Goal: Task Accomplishment & Management: Complete application form

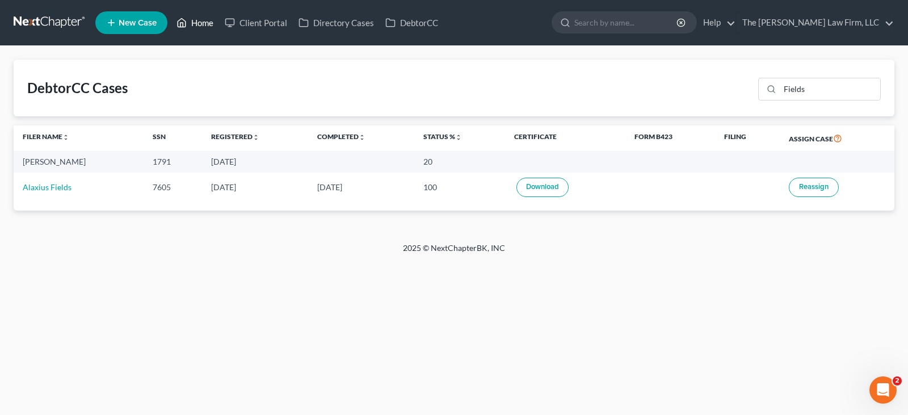
click at [208, 25] on link "Home" at bounding box center [195, 22] width 48 height 20
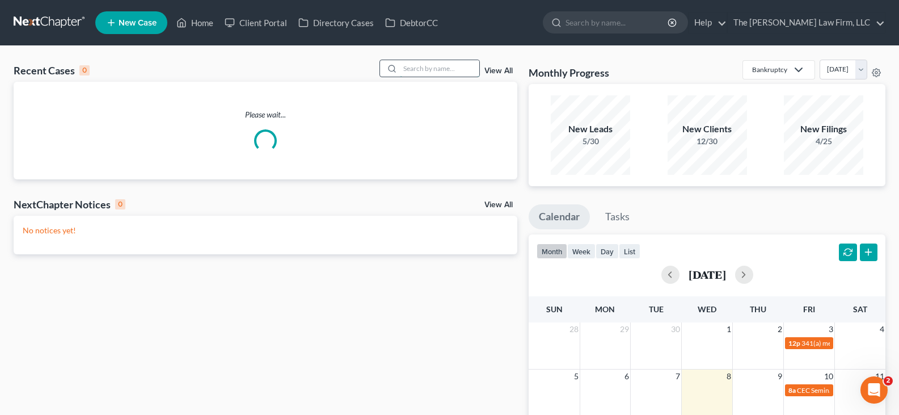
click at [427, 69] on input "search" at bounding box center [439, 68] width 79 height 16
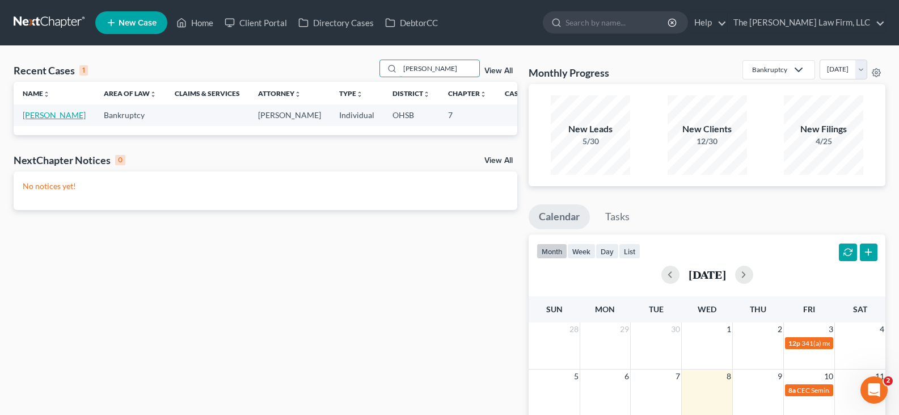
type input "[PERSON_NAME]"
click at [37, 120] on link "[PERSON_NAME]" at bounding box center [54, 115] width 63 height 10
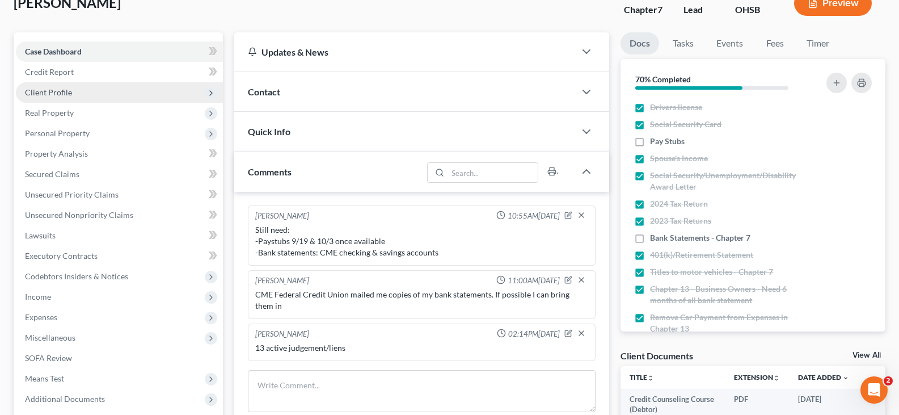
scroll to position [57, 0]
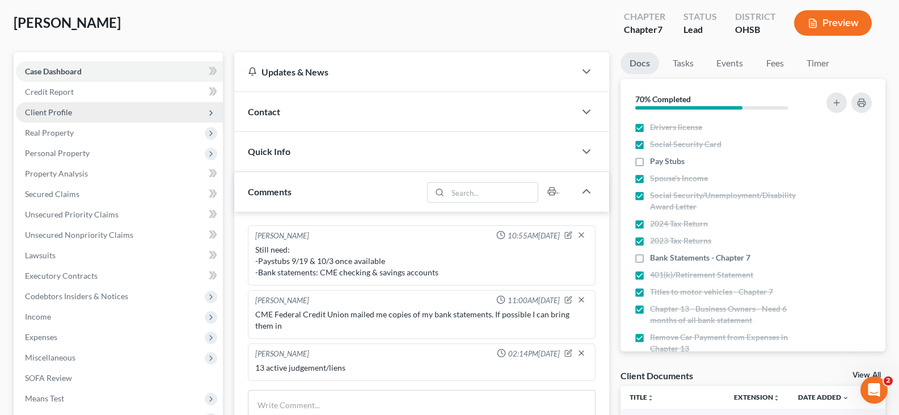
click at [51, 114] on span "Client Profile" at bounding box center [48, 112] width 47 height 10
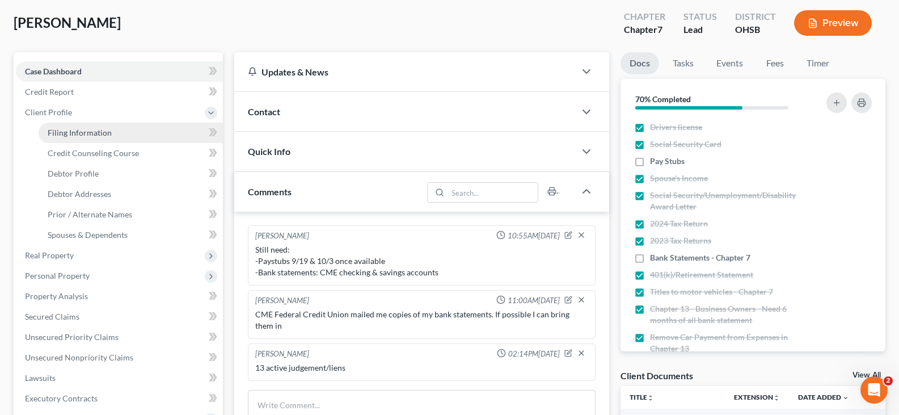
click at [94, 133] on span "Filing Information" at bounding box center [80, 133] width 64 height 10
select select "1"
select select "0"
select select "36"
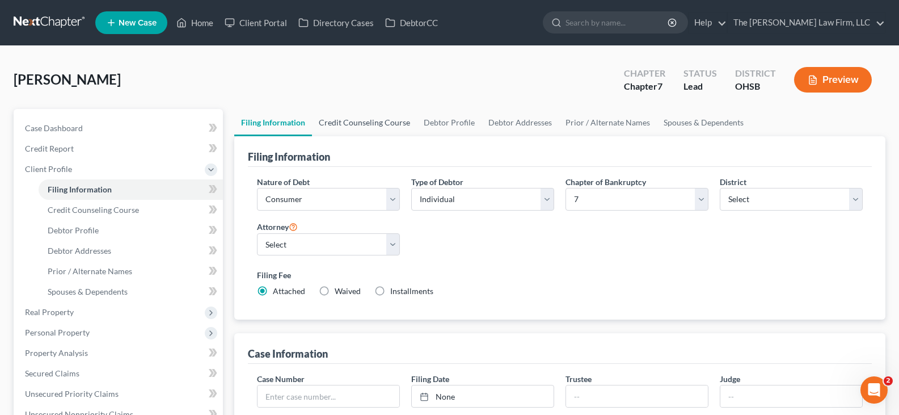
click at [388, 124] on link "Credit Counseling Course" at bounding box center [364, 122] width 105 height 27
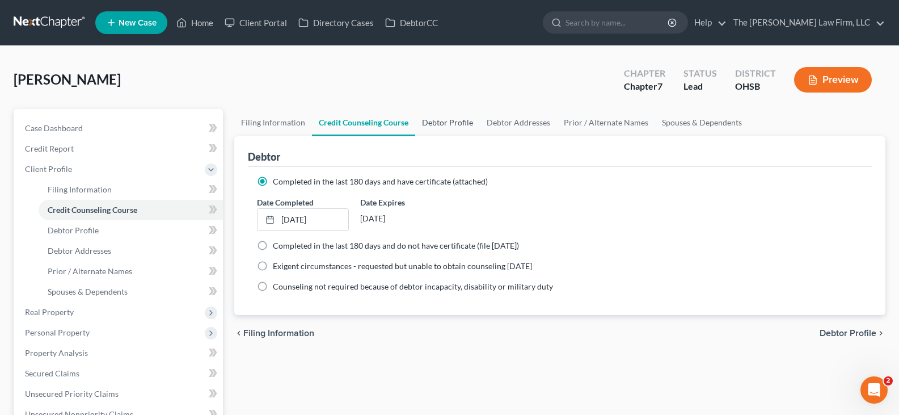
click at [445, 123] on link "Debtor Profile" at bounding box center [447, 122] width 65 height 27
select select "3"
select select "1"
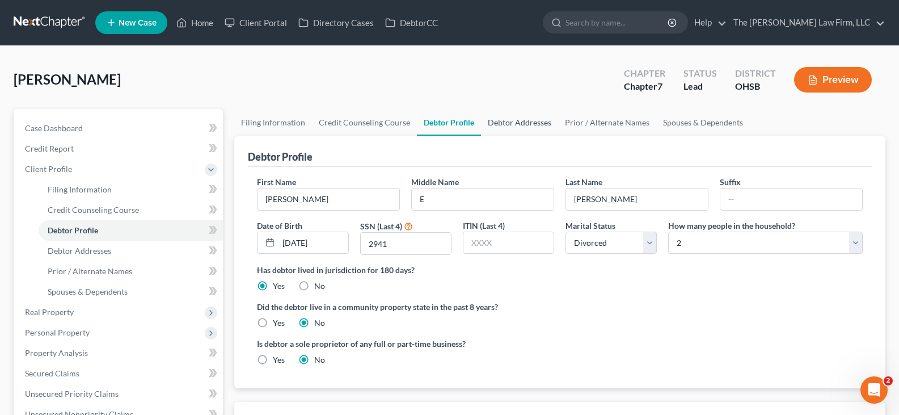
click at [501, 124] on link "Debtor Addresses" at bounding box center [519, 122] width 77 height 27
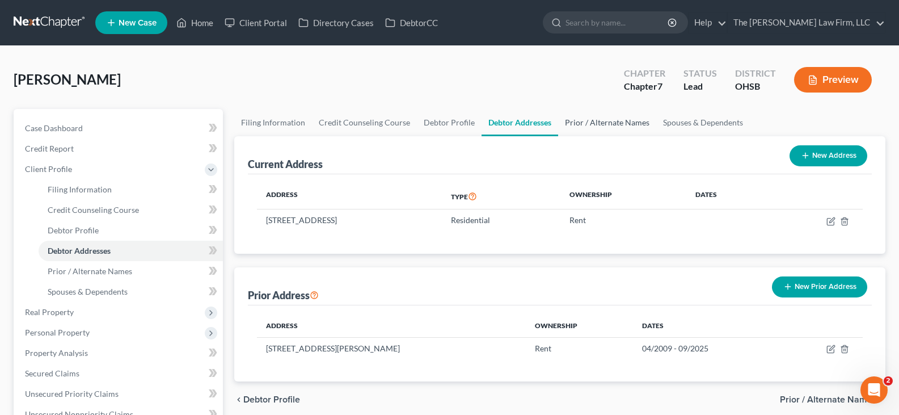
click at [629, 123] on link "Prior / Alternate Names" at bounding box center [607, 122] width 98 height 27
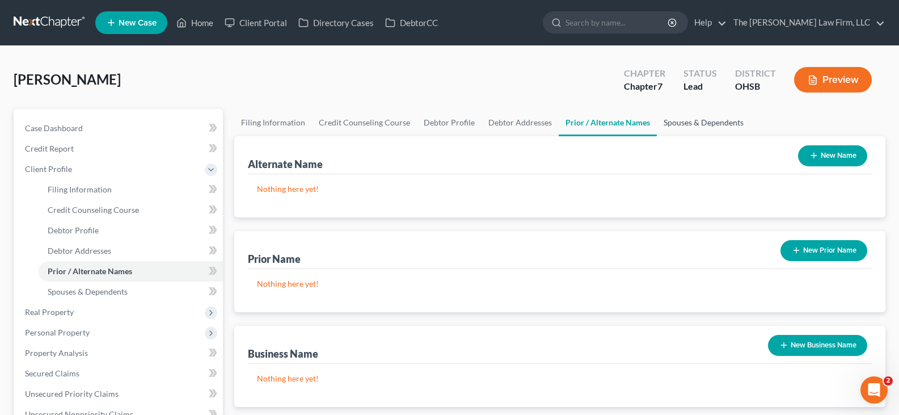
click at [681, 124] on link "Spouses & Dependents" at bounding box center [704, 122] width 94 height 27
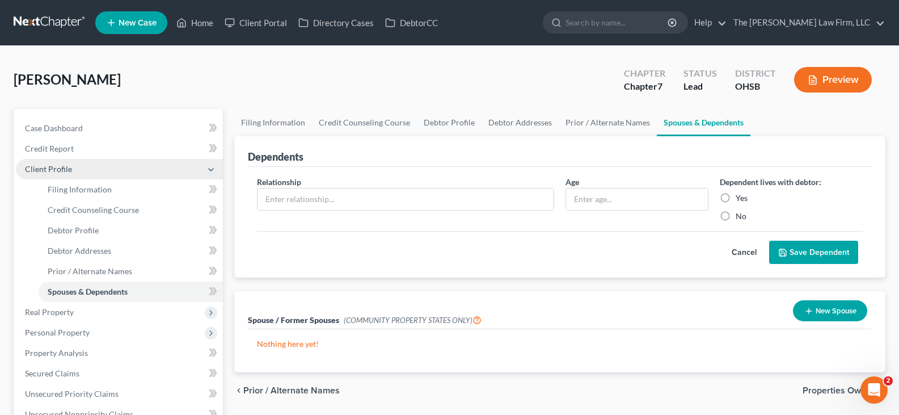
click at [91, 171] on span "Client Profile" at bounding box center [119, 169] width 207 height 20
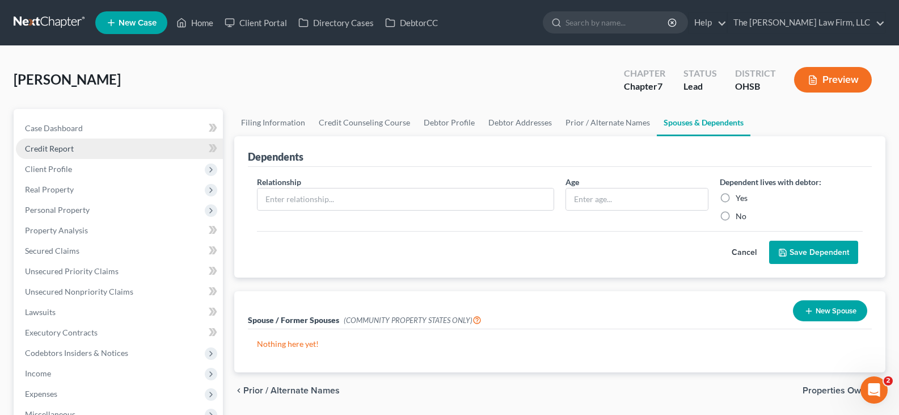
click at [90, 151] on link "Credit Report" at bounding box center [119, 148] width 207 height 20
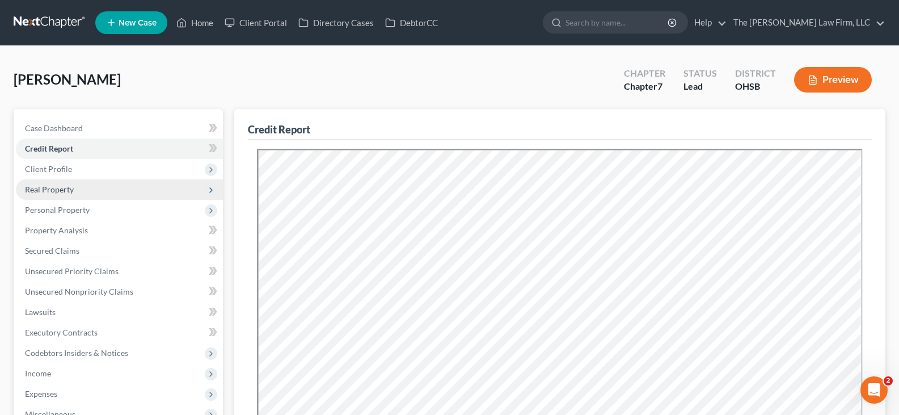
click at [69, 189] on span "Real Property" at bounding box center [49, 189] width 49 height 10
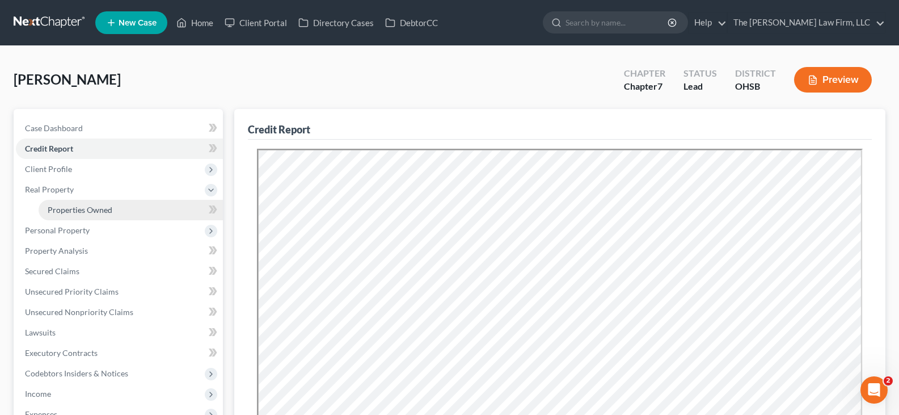
click at [74, 209] on span "Properties Owned" at bounding box center [80, 210] width 65 height 10
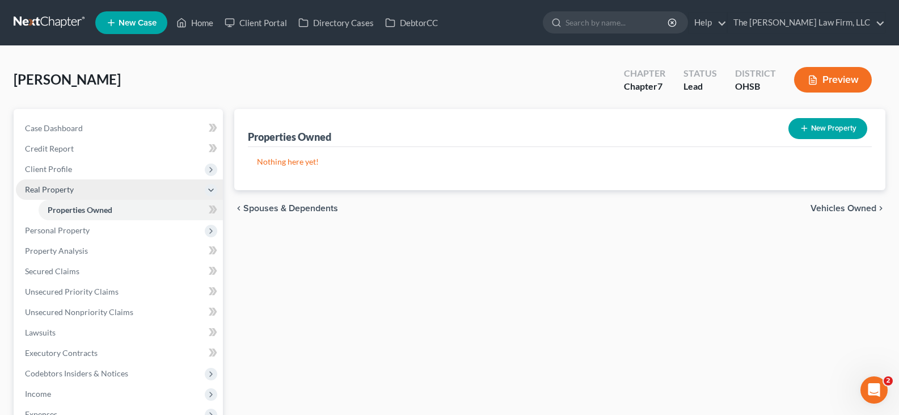
click at [63, 189] on span "Real Property" at bounding box center [49, 189] width 49 height 10
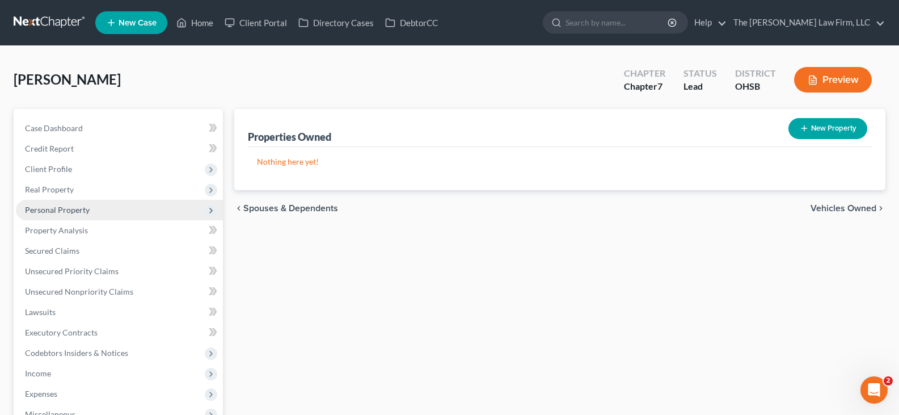
click at [67, 207] on span "Personal Property" at bounding box center [57, 210] width 65 height 10
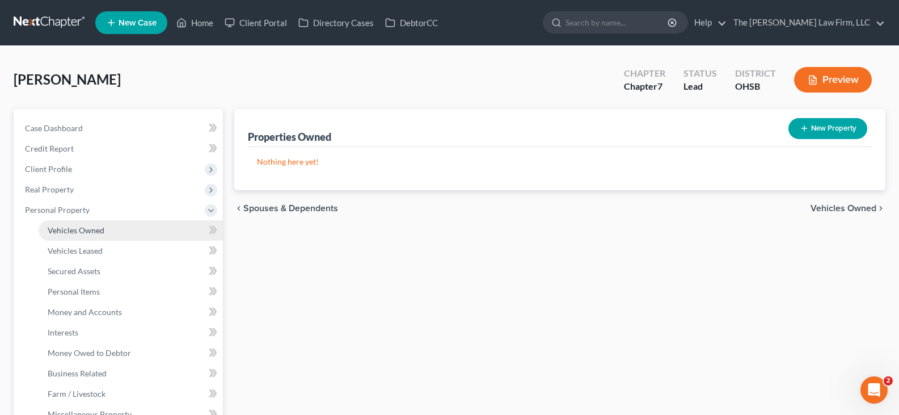
click at [75, 232] on span "Vehicles Owned" at bounding box center [76, 230] width 57 height 10
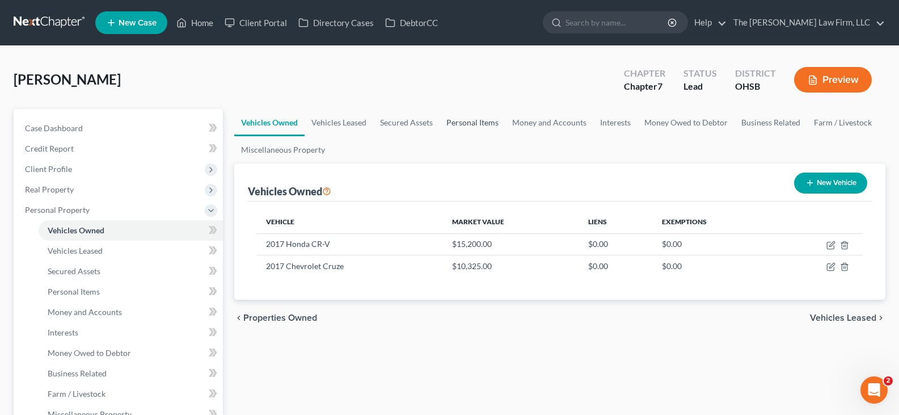
click at [466, 121] on link "Personal Items" at bounding box center [473, 122] width 66 height 27
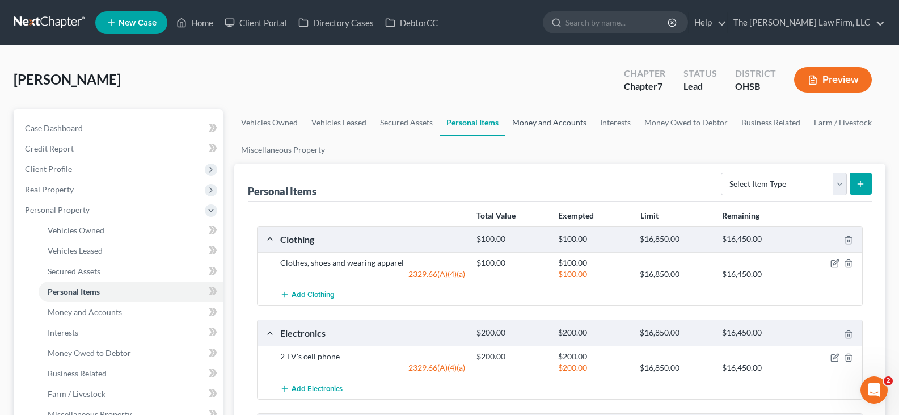
click at [524, 123] on link "Money and Accounts" at bounding box center [549, 122] width 88 height 27
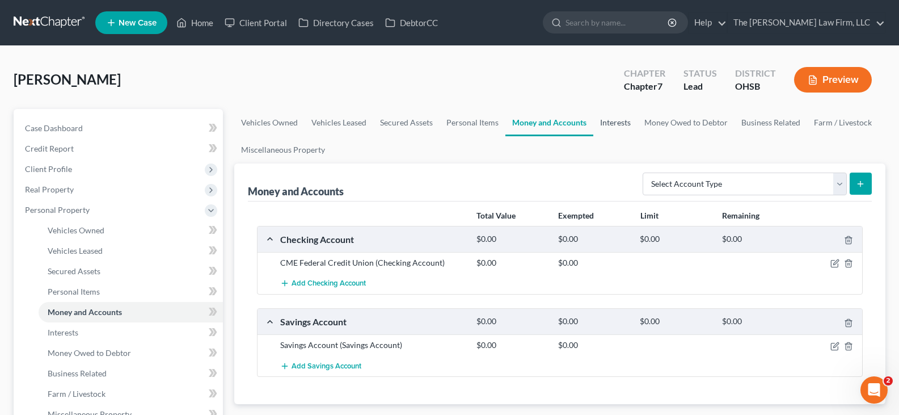
click at [605, 124] on link "Interests" at bounding box center [615, 122] width 44 height 27
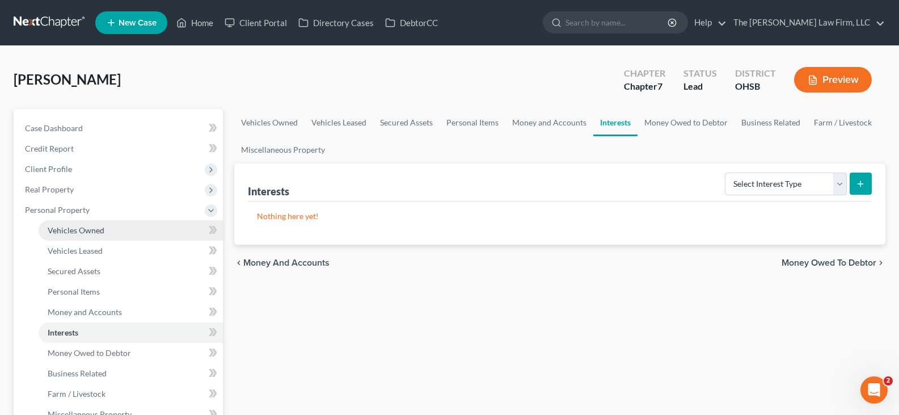
scroll to position [57, 0]
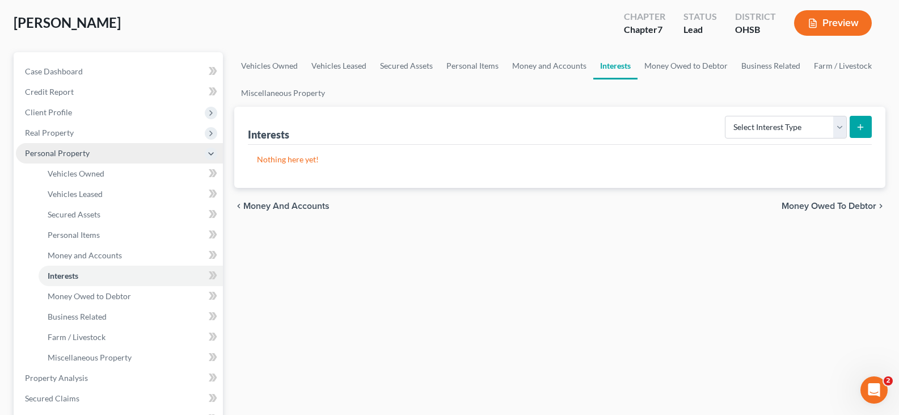
click at [139, 158] on span "Personal Property" at bounding box center [119, 153] width 207 height 20
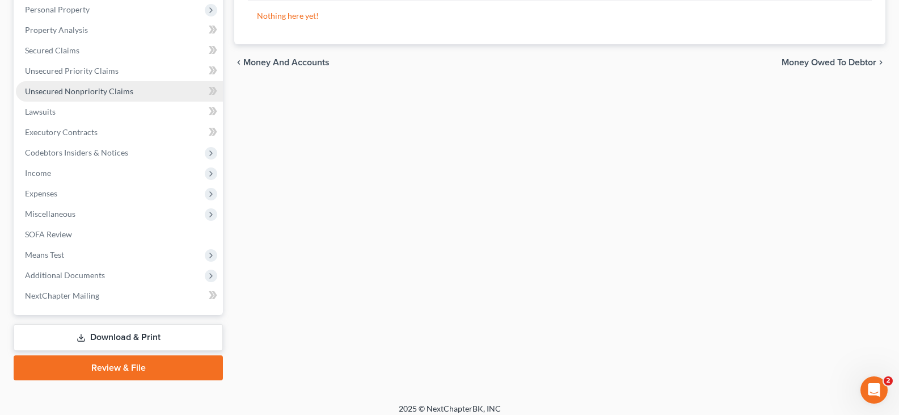
scroll to position [209, 0]
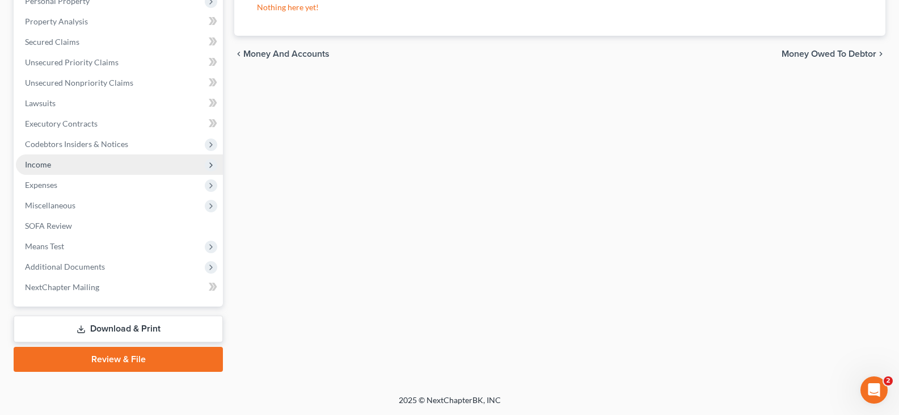
click at [39, 161] on span "Income" at bounding box center [38, 164] width 26 height 10
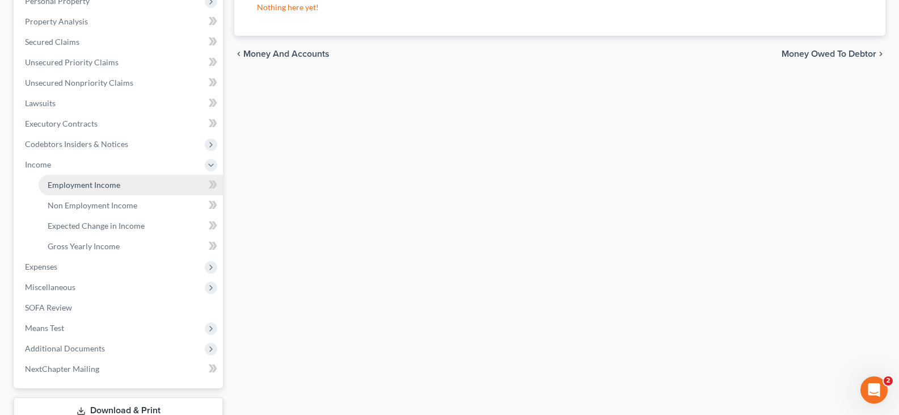
click at [61, 187] on span "Employment Income" at bounding box center [84, 185] width 73 height 10
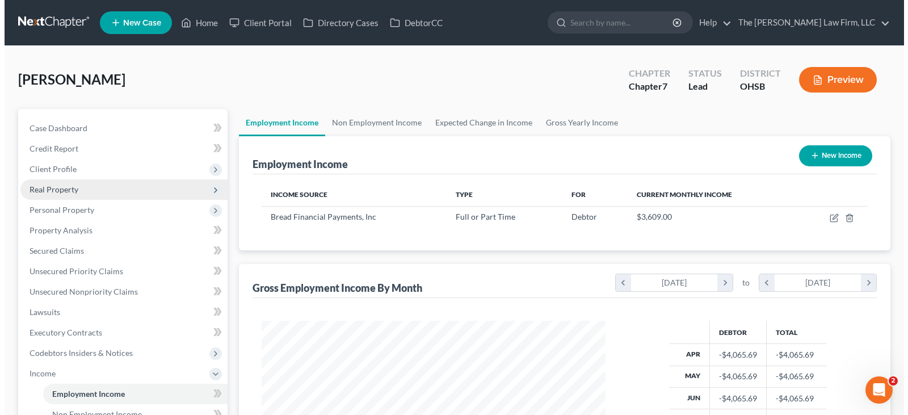
scroll to position [204, 366]
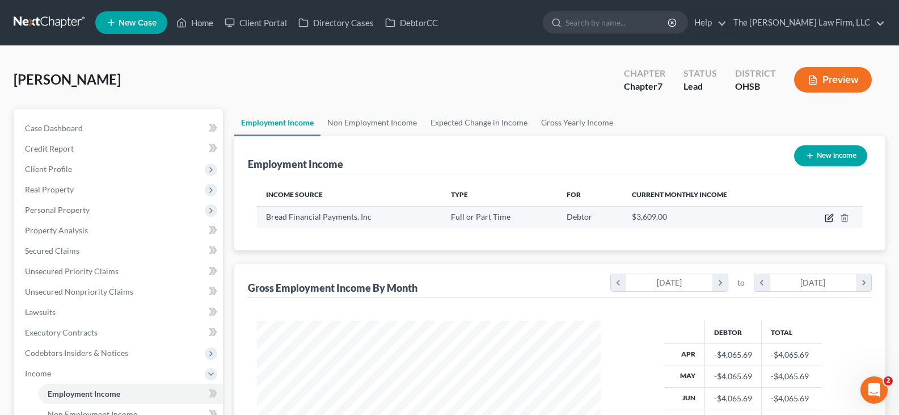
click at [830, 219] on icon "button" at bounding box center [829, 217] width 9 height 9
select select "0"
select select "36"
select select "2"
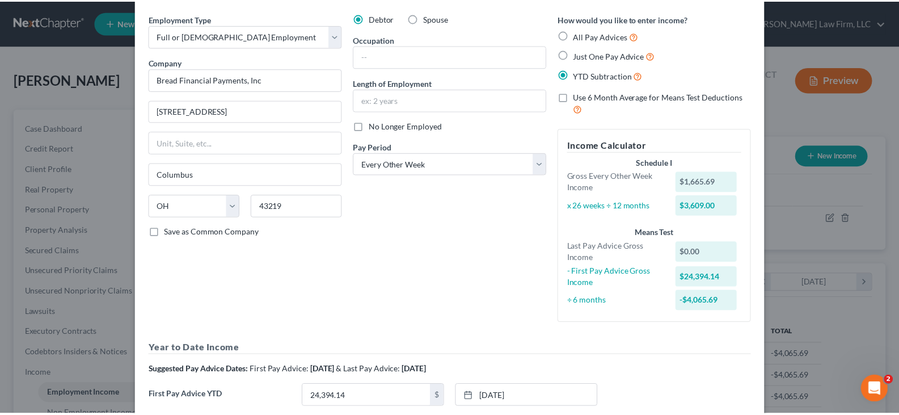
scroll to position [0, 0]
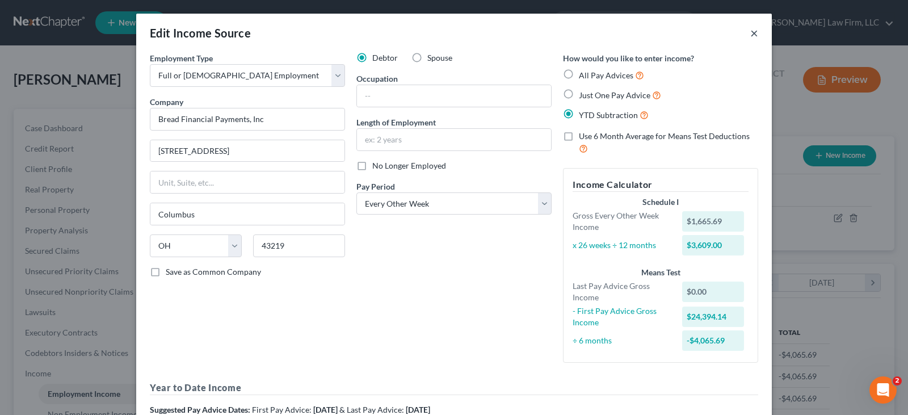
click at [750, 32] on button "×" at bounding box center [754, 33] width 8 height 14
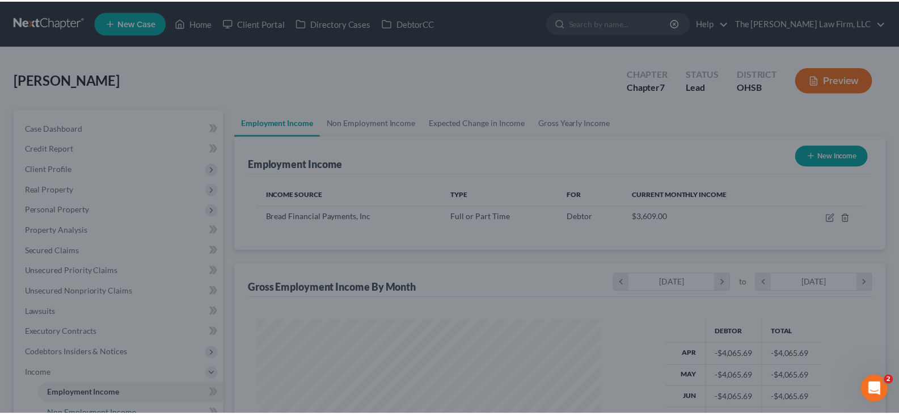
scroll to position [567042, 566879]
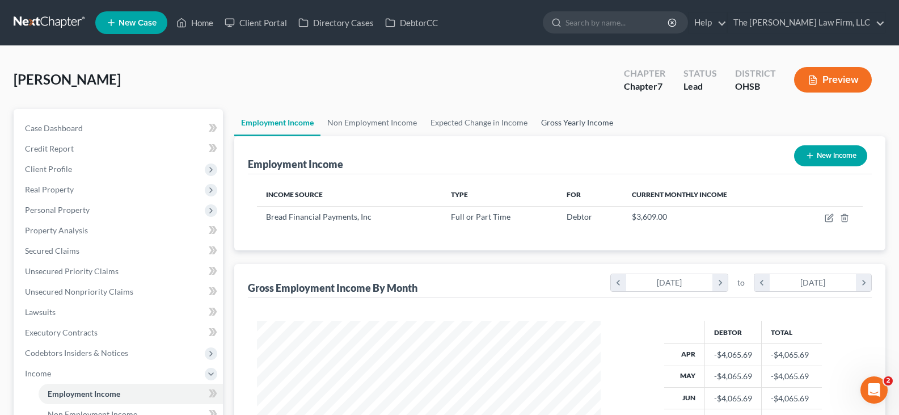
click at [584, 118] on link "Gross Yearly Income" at bounding box center [577, 122] width 86 height 27
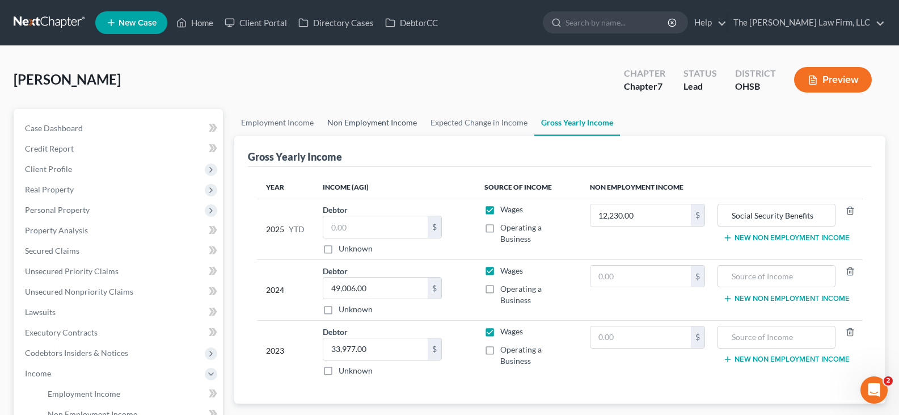
click at [404, 125] on link "Non Employment Income" at bounding box center [371, 122] width 103 height 27
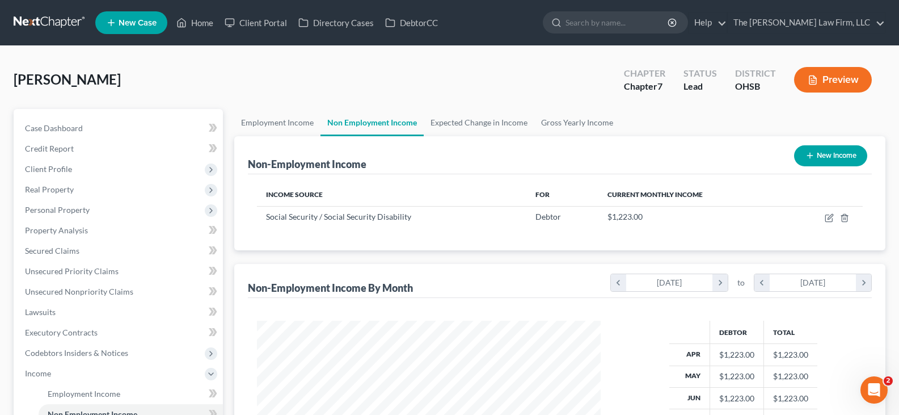
scroll to position [204, 366]
click at [70, 374] on span "Income" at bounding box center [119, 373] width 207 height 20
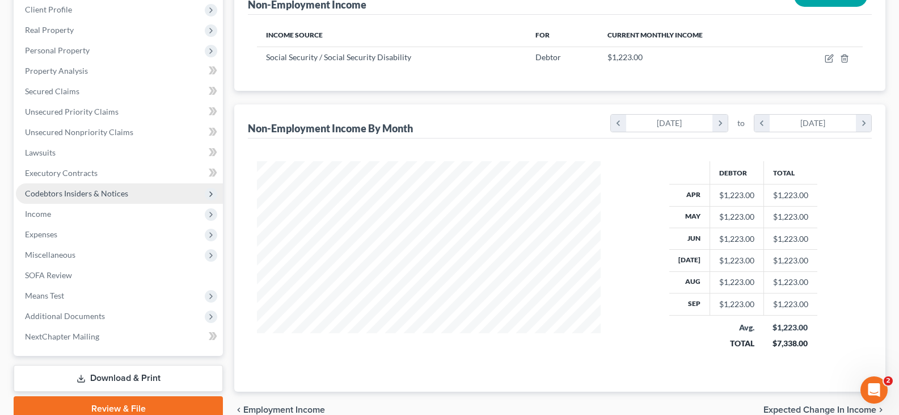
scroll to position [170, 0]
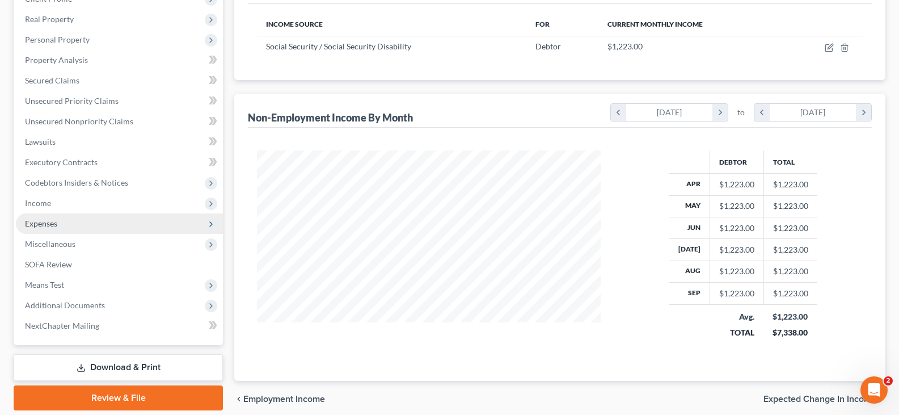
click at [48, 223] on span "Expenses" at bounding box center [41, 223] width 32 height 10
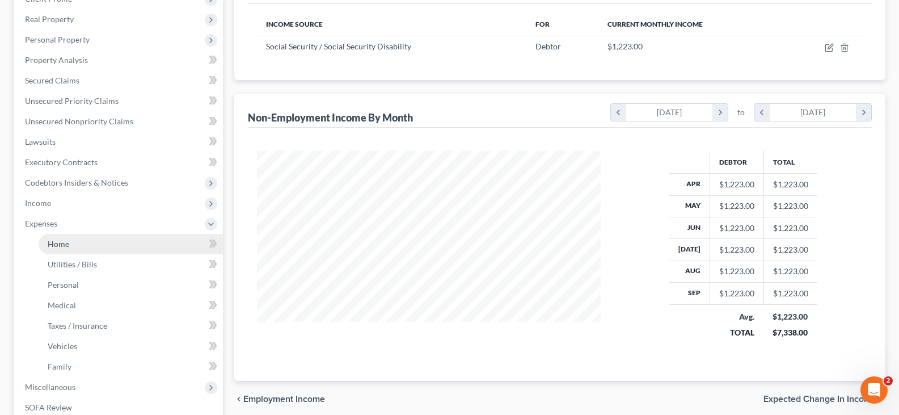
click at [80, 240] on link "Home" at bounding box center [131, 244] width 184 height 20
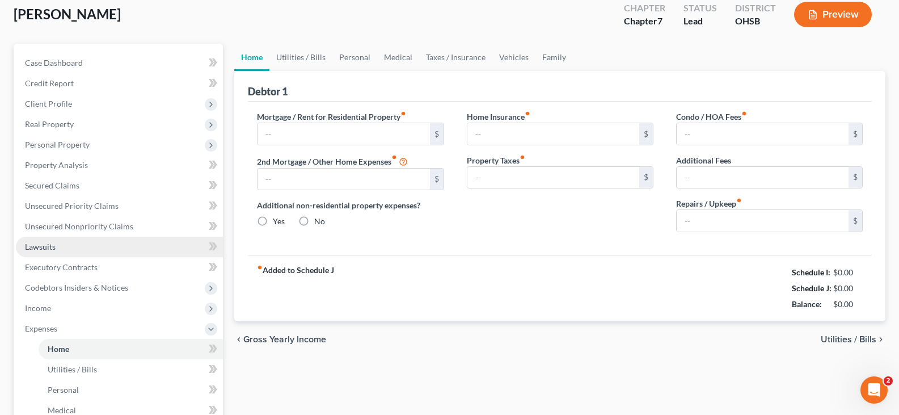
type input "1,442.00"
type input "0.00"
radio input "true"
type input "17.00"
type input "0.00"
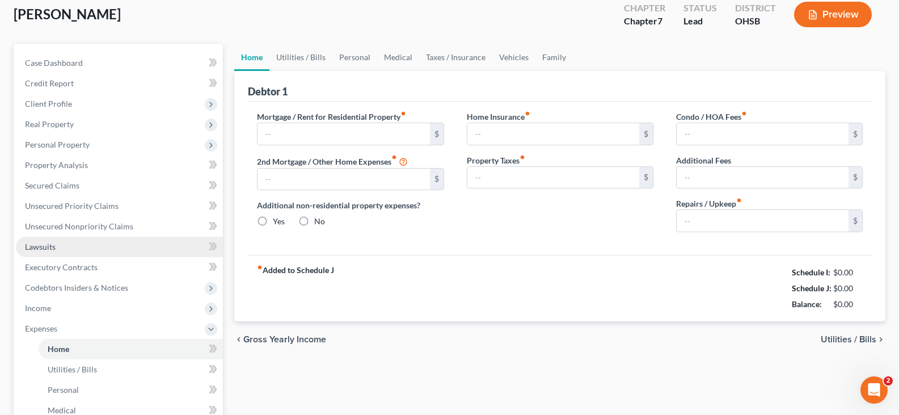
type input "0.00"
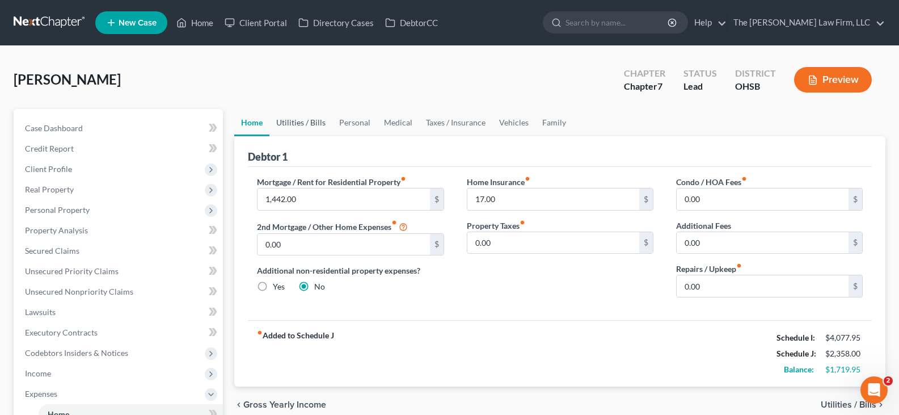
click at [315, 125] on link "Utilities / Bills" at bounding box center [300, 122] width 63 height 27
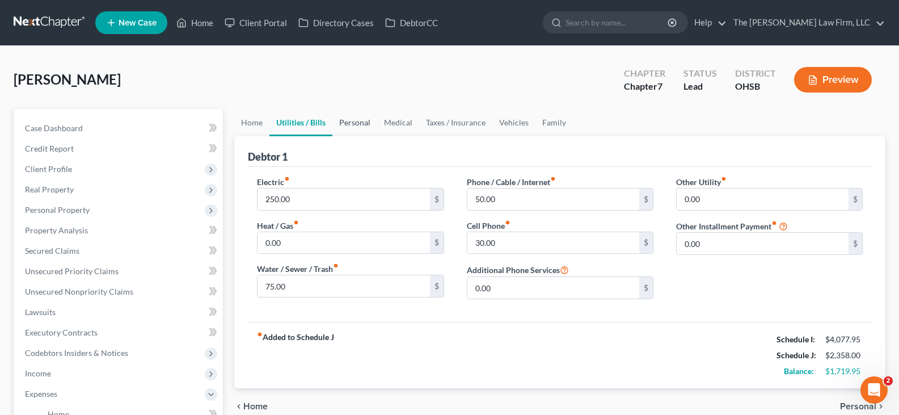
click at [351, 123] on link "Personal" at bounding box center [354, 122] width 45 height 27
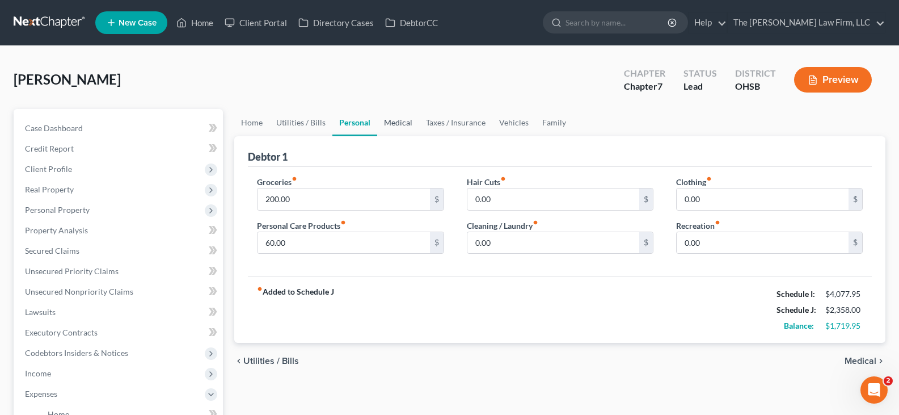
click at [398, 123] on link "Medical" at bounding box center [398, 122] width 42 height 27
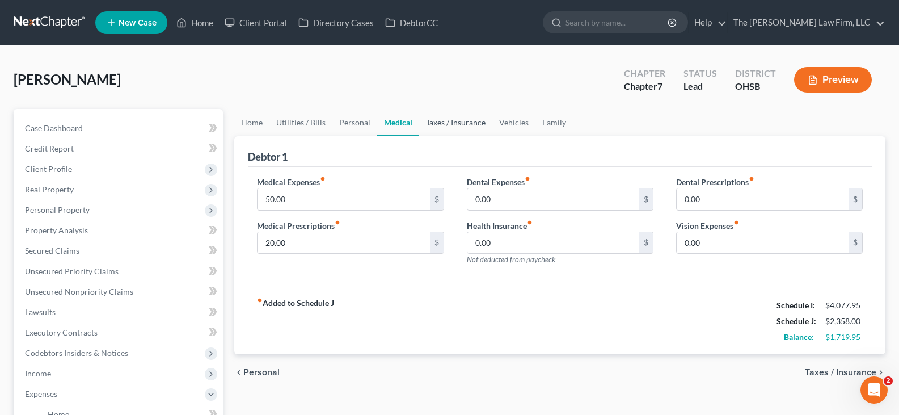
click at [445, 125] on link "Taxes / Insurance" at bounding box center [455, 122] width 73 height 27
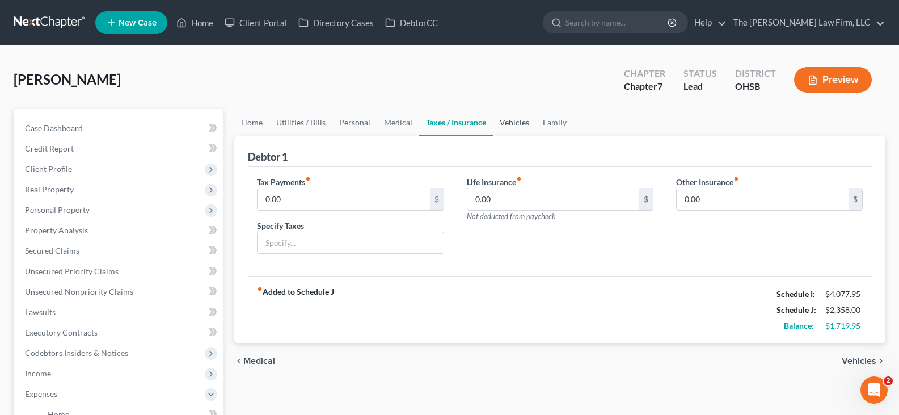
click at [514, 125] on link "Vehicles" at bounding box center [514, 122] width 43 height 27
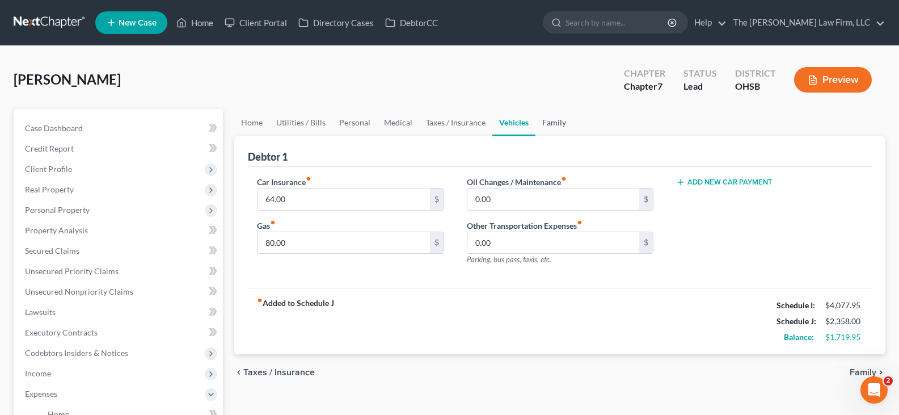
click at [547, 126] on link "Family" at bounding box center [553, 122] width 37 height 27
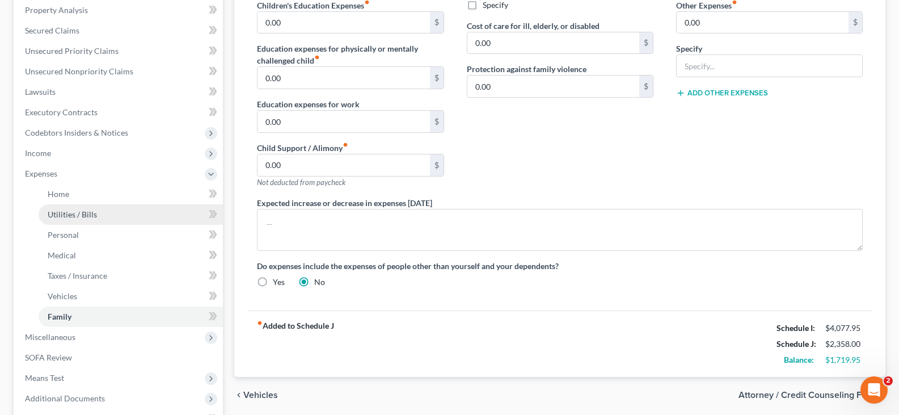
scroll to position [227, 0]
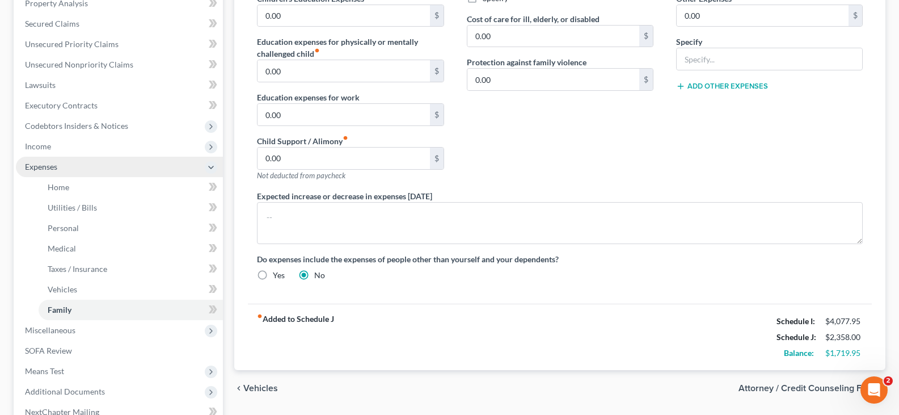
click at [73, 168] on span "Expenses" at bounding box center [119, 167] width 207 height 20
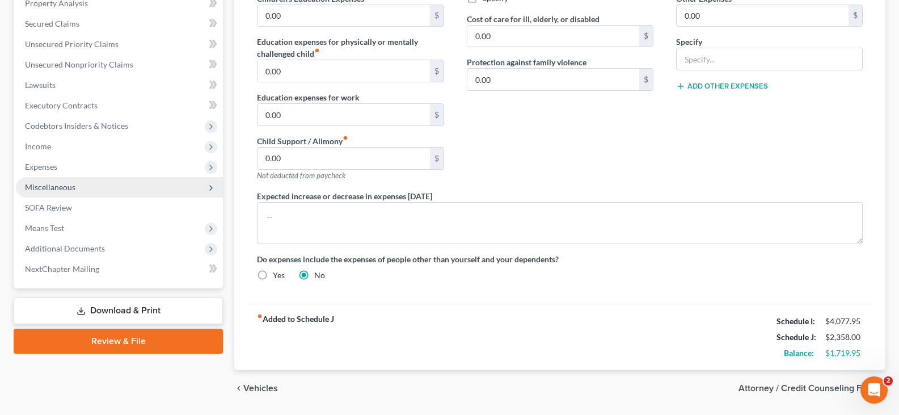
click at [72, 187] on span "Miscellaneous" at bounding box center [50, 187] width 50 height 10
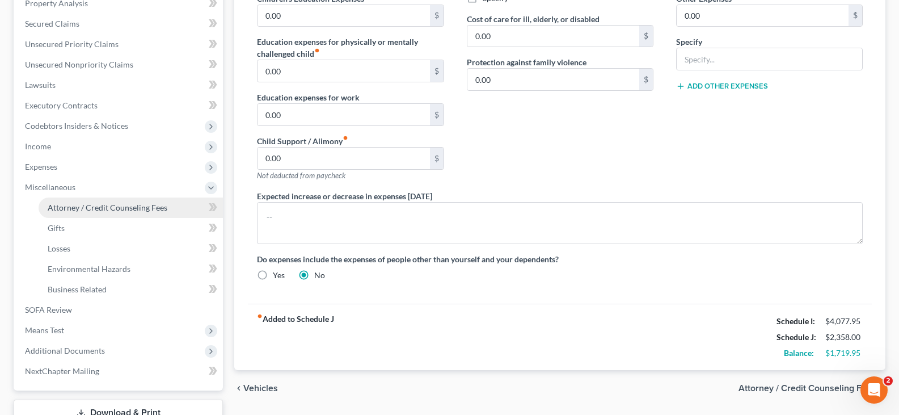
click at [86, 211] on span "Attorney / Credit Counseling Fees" at bounding box center [108, 208] width 120 height 10
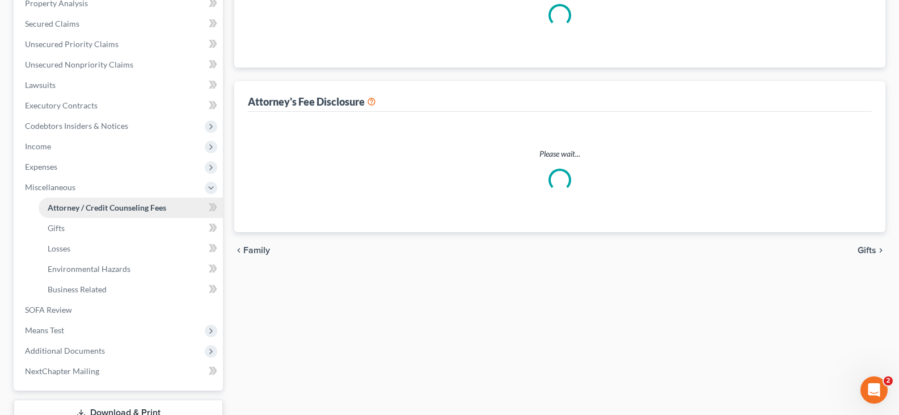
scroll to position [9, 0]
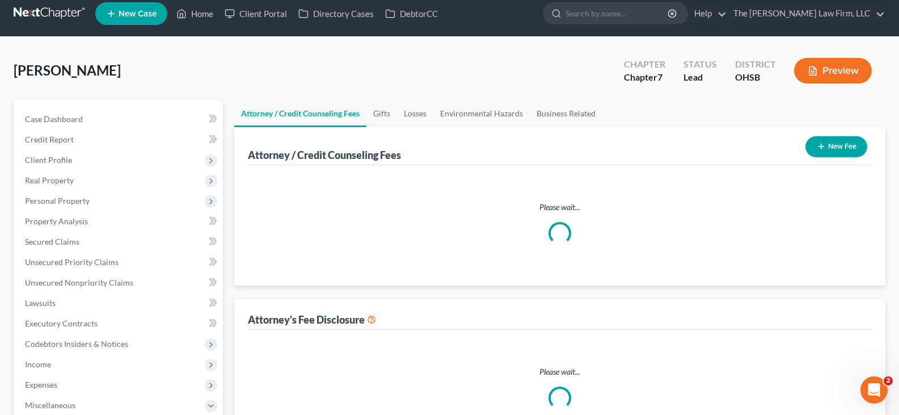
select select "0"
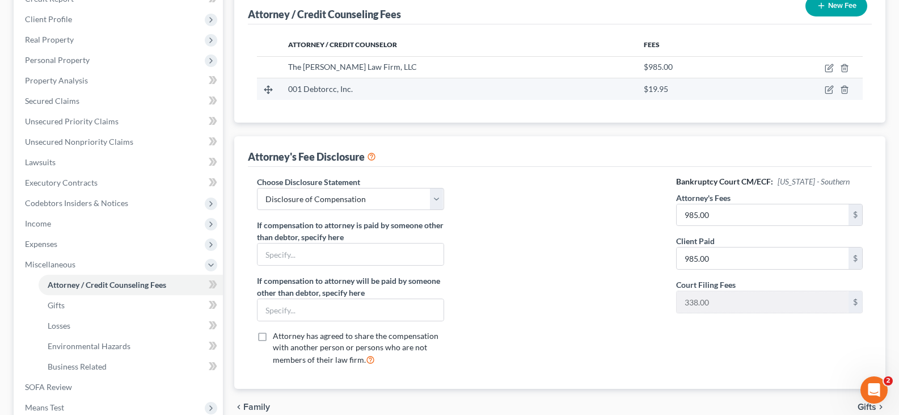
scroll to position [170, 0]
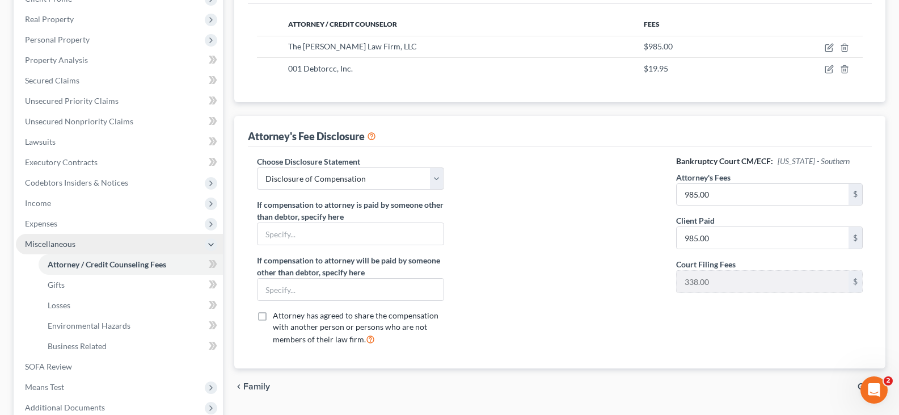
click at [89, 247] on span "Miscellaneous" at bounding box center [119, 244] width 207 height 20
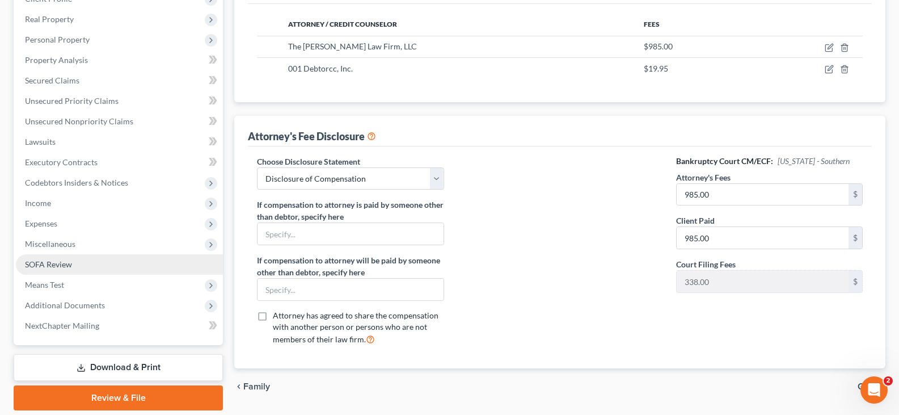
click at [73, 265] on link "SOFA Review" at bounding box center [119, 264] width 207 height 20
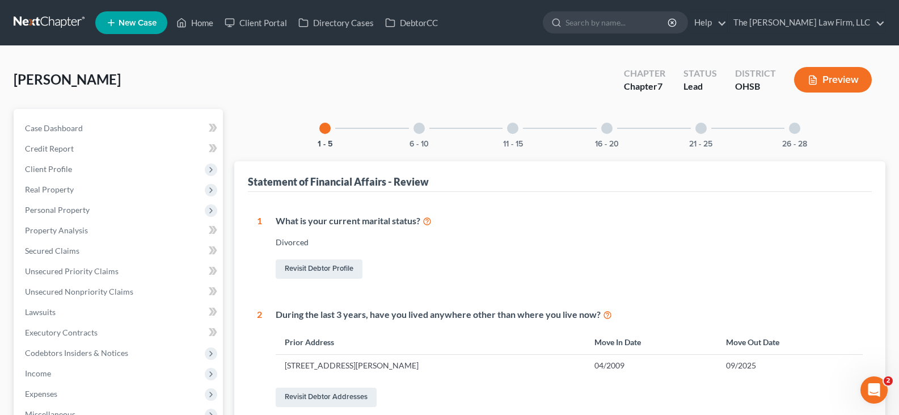
click at [812, 78] on icon "button" at bounding box center [813, 80] width 10 height 10
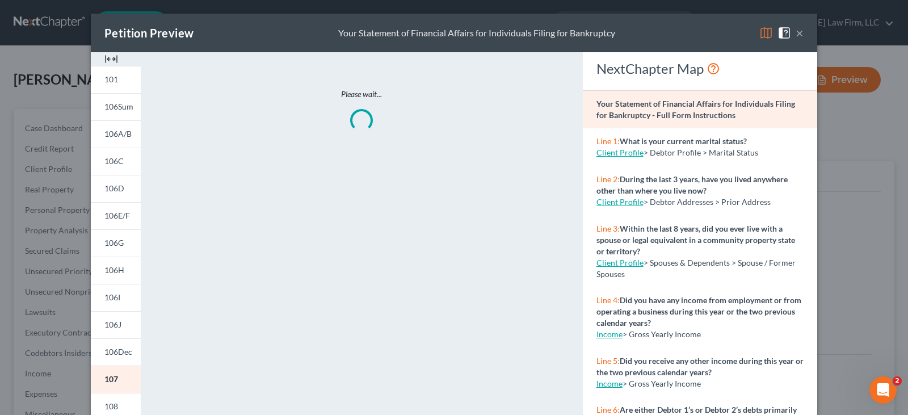
click at [108, 58] on img at bounding box center [111, 59] width 14 height 14
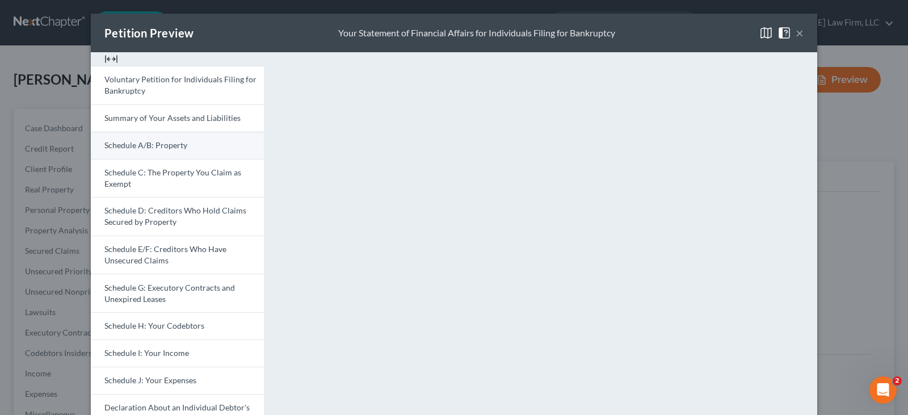
click at [155, 147] on span "Schedule A/B: Property" at bounding box center [145, 145] width 83 height 10
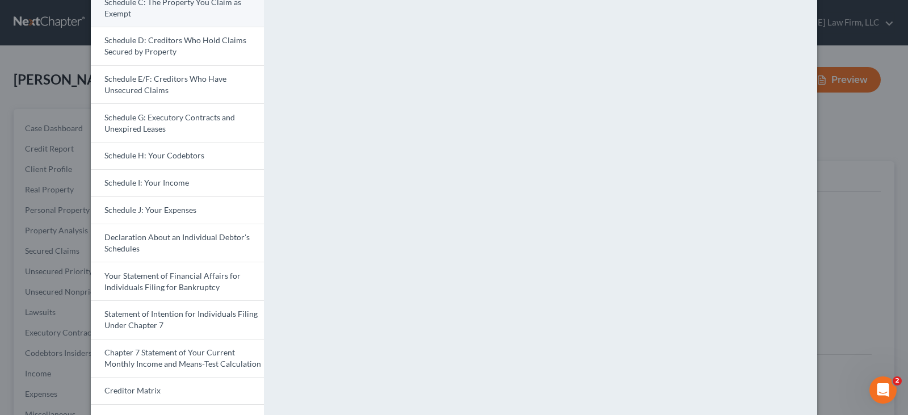
scroll to position [227, 0]
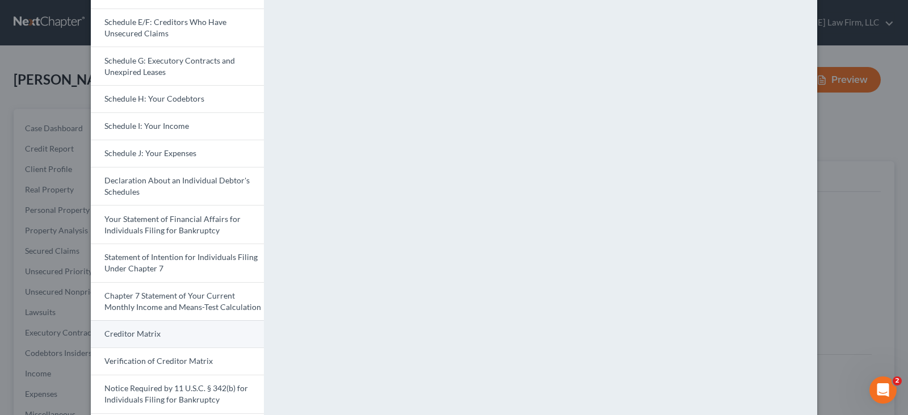
click at [165, 336] on link "Creditor Matrix" at bounding box center [177, 333] width 173 height 27
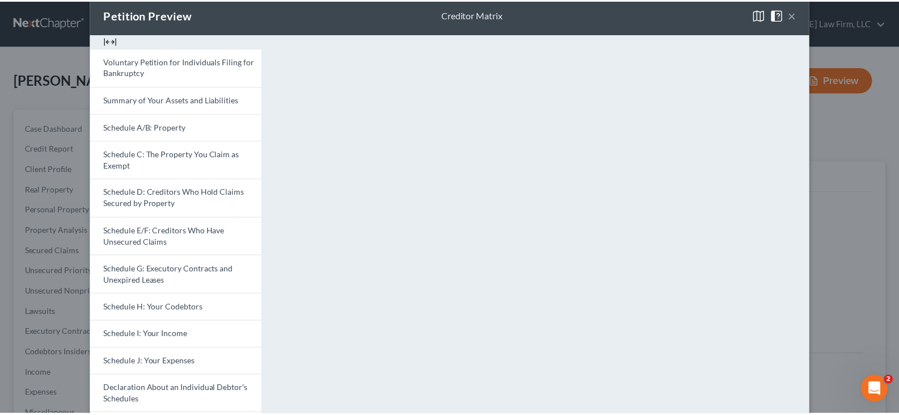
scroll to position [0, 0]
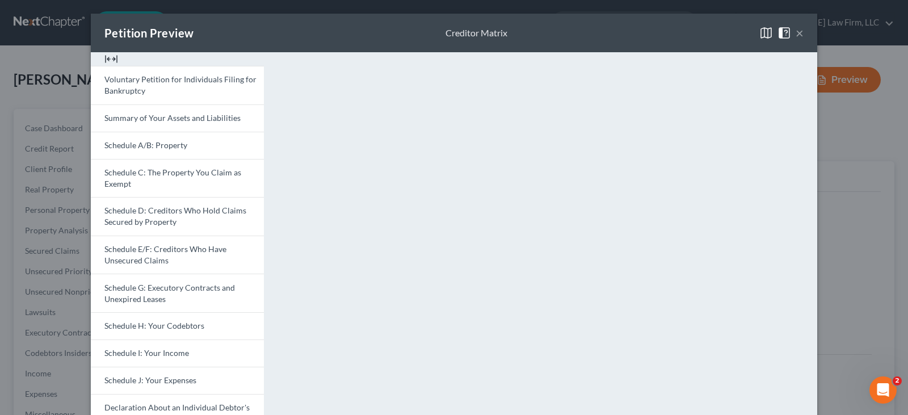
click at [626, 29] on div "Petition Preview Creditor Matrix ×" at bounding box center [454, 33] width 726 height 39
click at [795, 31] on button "×" at bounding box center [799, 33] width 8 height 14
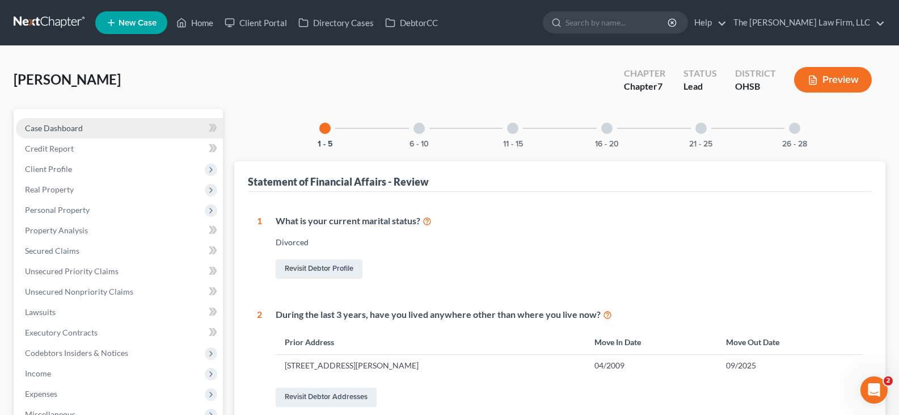
click at [71, 125] on span "Case Dashboard" at bounding box center [54, 128] width 58 height 10
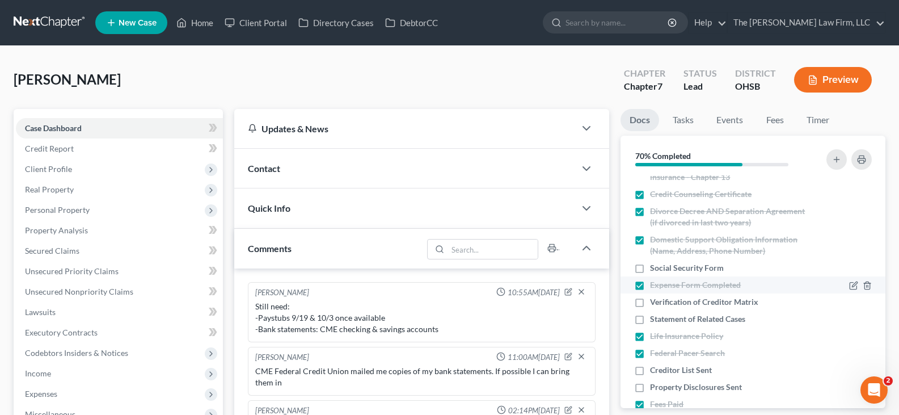
scroll to position [340, 0]
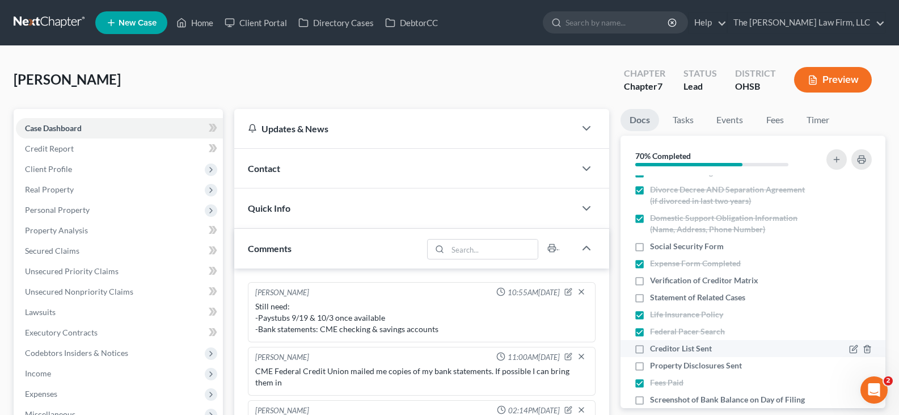
click at [650, 350] on label "Creditor List Sent" at bounding box center [681, 348] width 62 height 11
click at [655, 350] on input "Creditor List Sent" at bounding box center [658, 346] width 7 height 7
checkbox input "true"
click at [650, 366] on label "Property Disclosures Sent" at bounding box center [696, 365] width 92 height 11
click at [655, 366] on input "Property Disclosures Sent" at bounding box center [658, 363] width 7 height 7
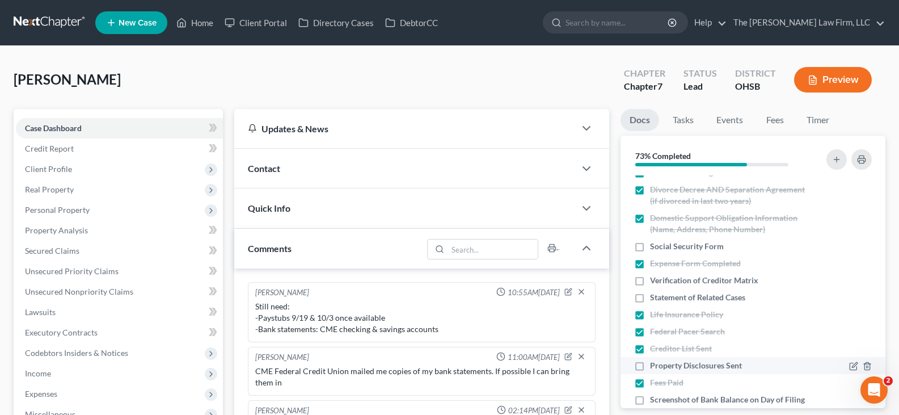
checkbox input "true"
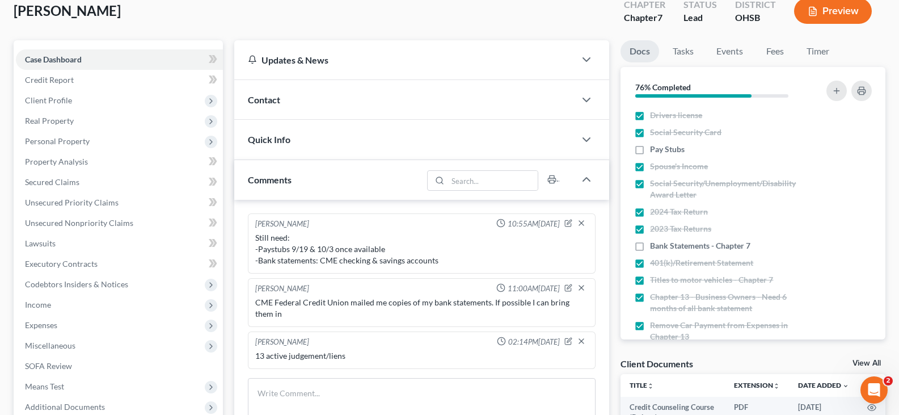
scroll to position [0, 0]
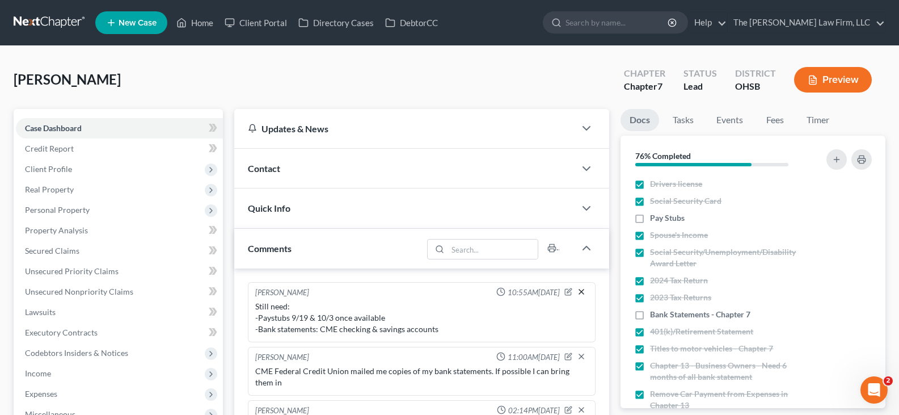
drag, startPoint x: 640, startPoint y: 218, endPoint x: 580, endPoint y: 287, distance: 91.2
click at [650, 218] on label "Pay Stubs" at bounding box center [667, 217] width 35 height 11
click at [655, 218] on input "Pay Stubs" at bounding box center [658, 215] width 7 height 7
checkbox input "true"
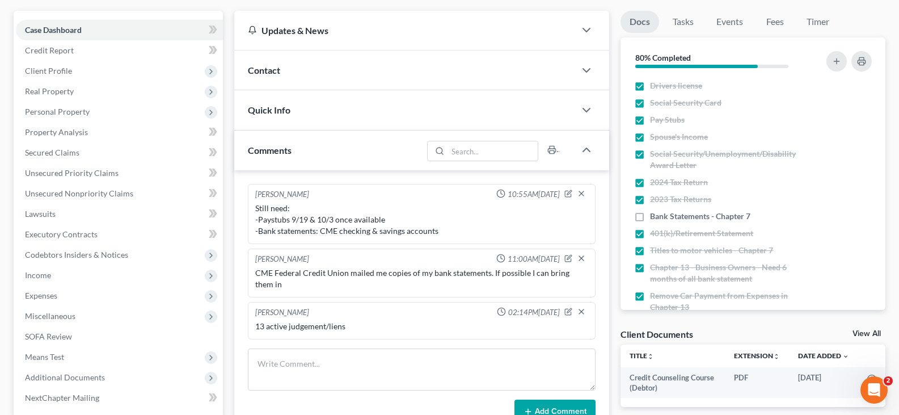
scroll to position [113, 0]
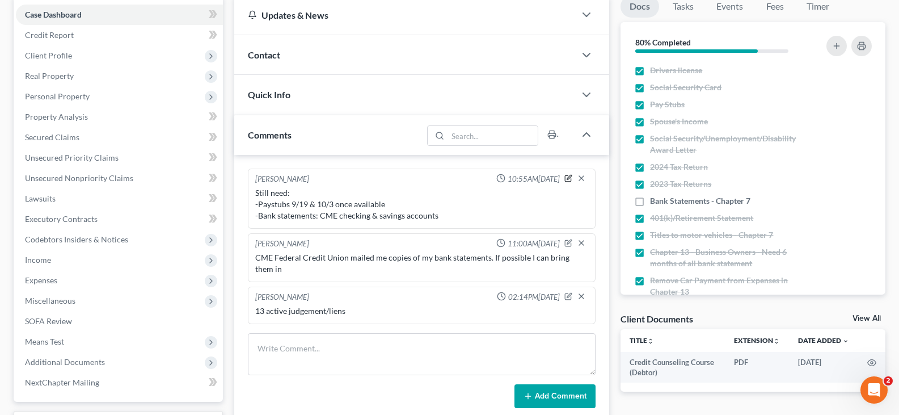
click at [568, 178] on icon "button" at bounding box center [568, 178] width 8 height 8
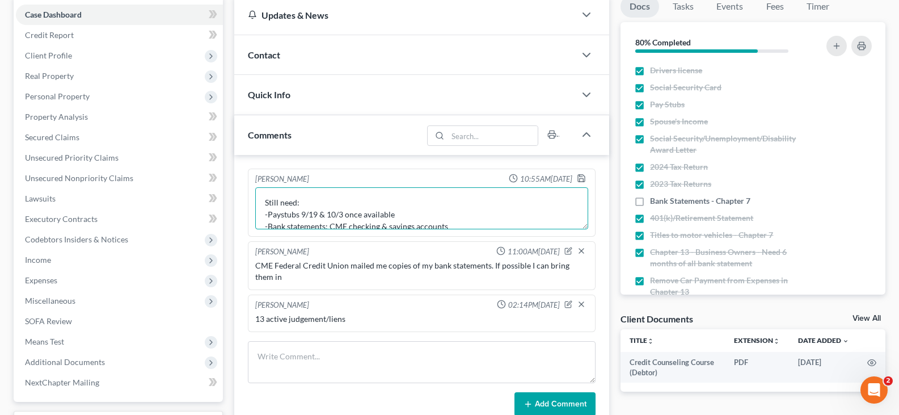
click at [400, 216] on textarea "Still need: -Paystubs 9/19 & 10/3 once available -Bank statements: CME checking…" at bounding box center [421, 208] width 333 height 42
type textarea "Still need: -Bank statements: CME checking & savings accounts"
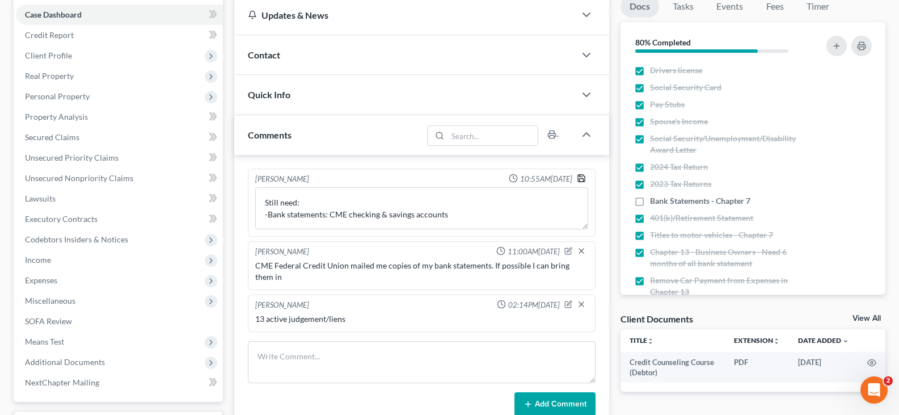
click at [581, 179] on icon "button" at bounding box center [581, 178] width 9 height 9
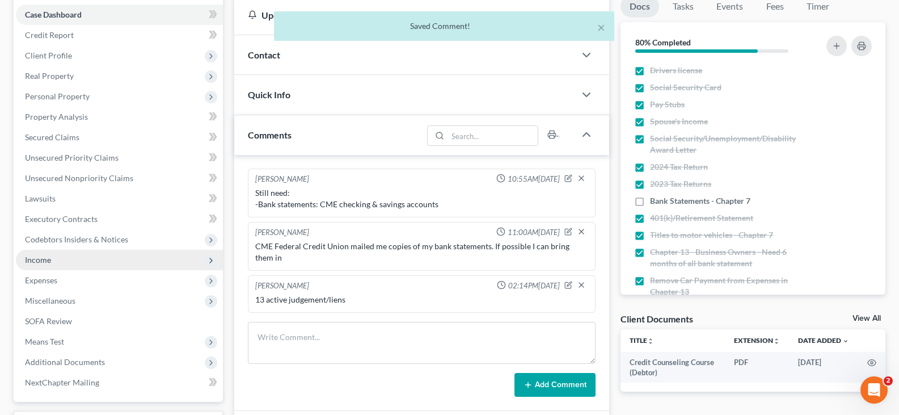
click at [38, 261] on span "Income" at bounding box center [38, 260] width 26 height 10
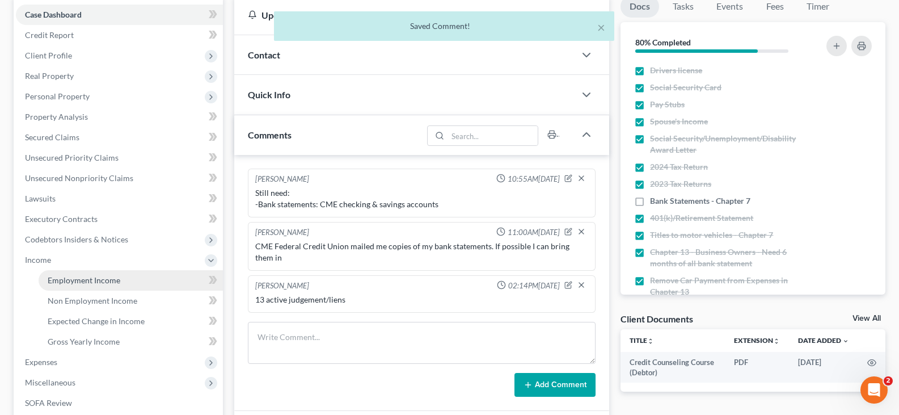
click at [63, 280] on span "Employment Income" at bounding box center [84, 280] width 73 height 10
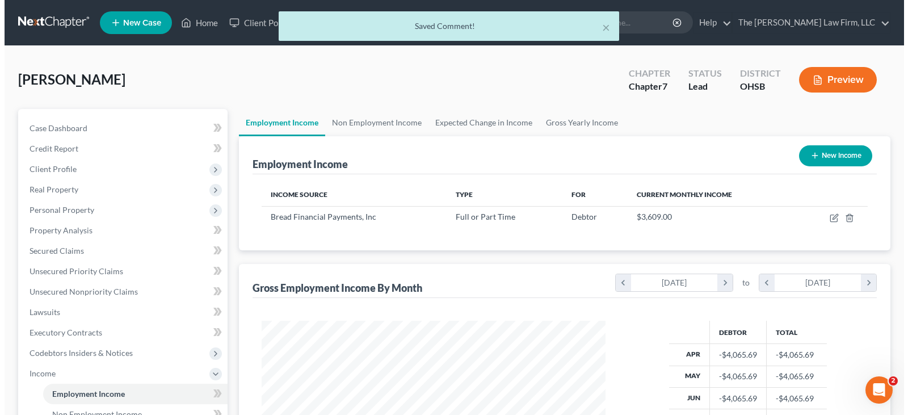
scroll to position [204, 366]
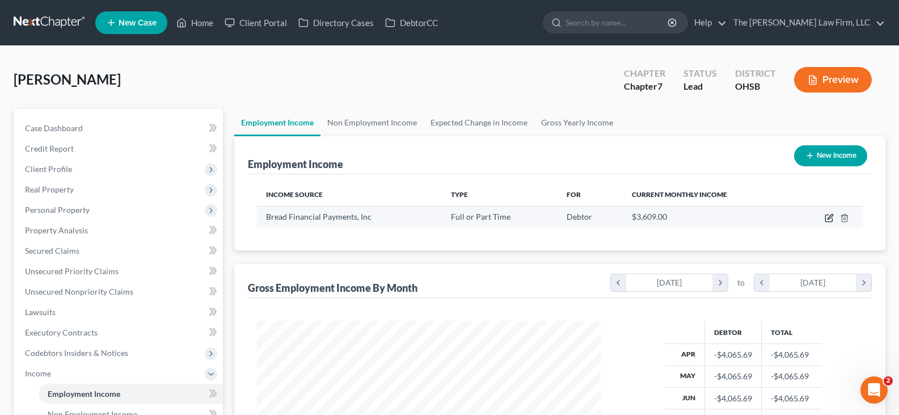
click at [830, 219] on icon "button" at bounding box center [829, 217] width 9 height 9
select select "0"
select select "36"
select select "2"
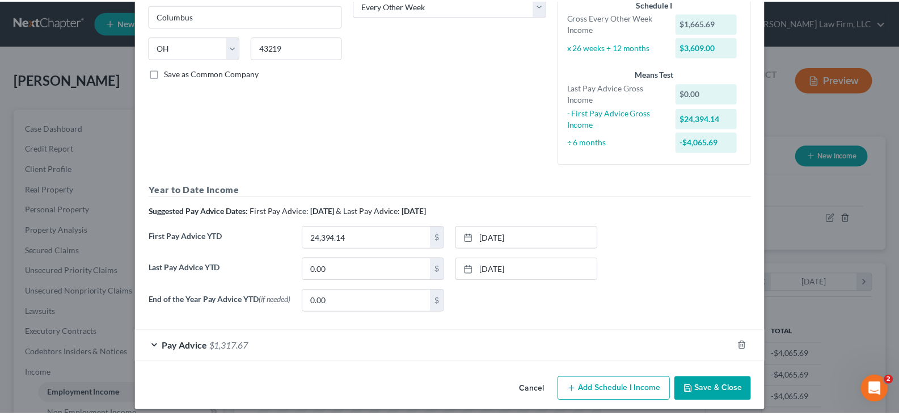
scroll to position [210, 0]
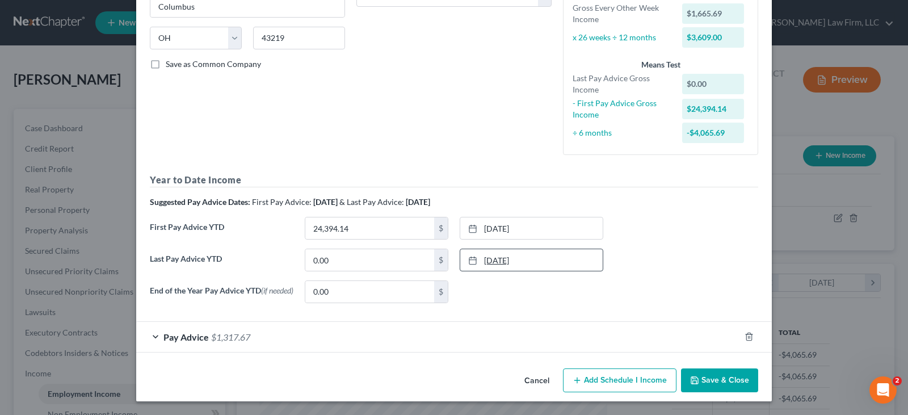
click at [513, 256] on link "[DATE]" at bounding box center [531, 260] width 142 height 22
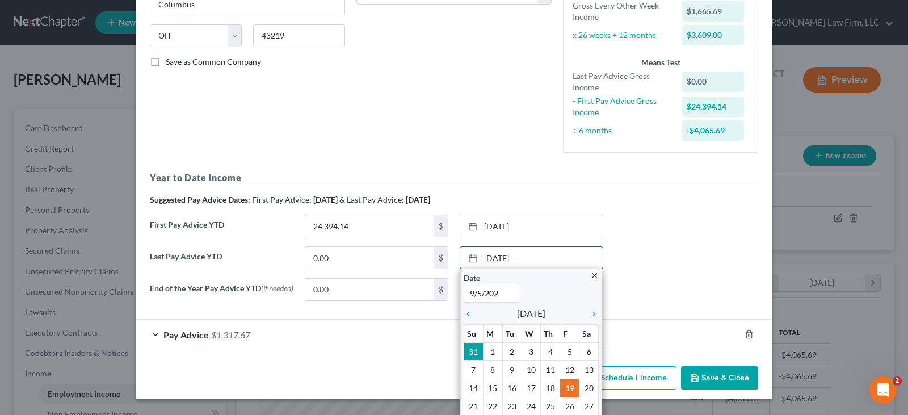
type input "[DATE]"
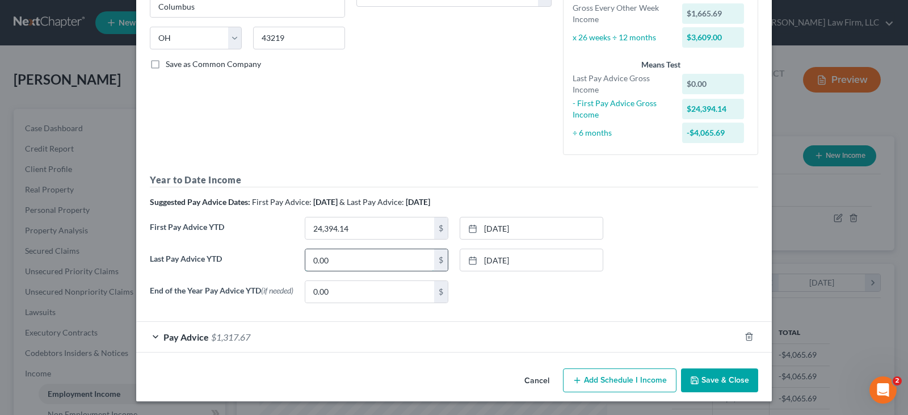
click at [387, 258] on input "0.00" at bounding box center [369, 260] width 129 height 22
type input "44,382.42"
click at [706, 377] on button "Save & Close" at bounding box center [719, 380] width 77 height 24
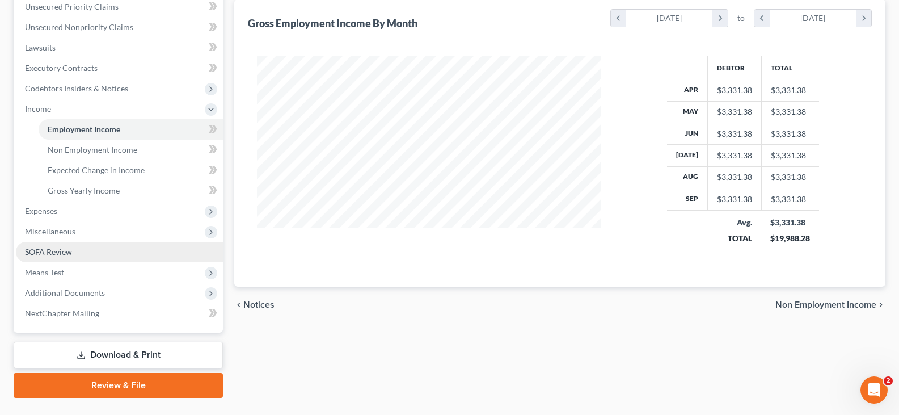
scroll to position [284, 0]
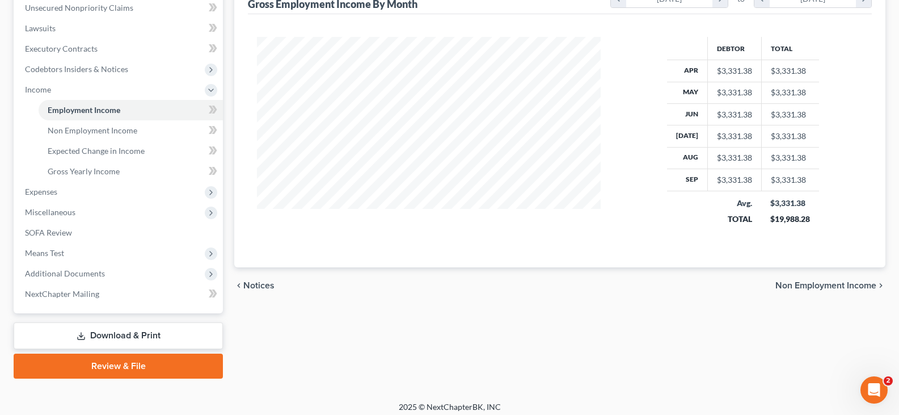
click at [103, 334] on link "Download & Print" at bounding box center [118, 335] width 209 height 27
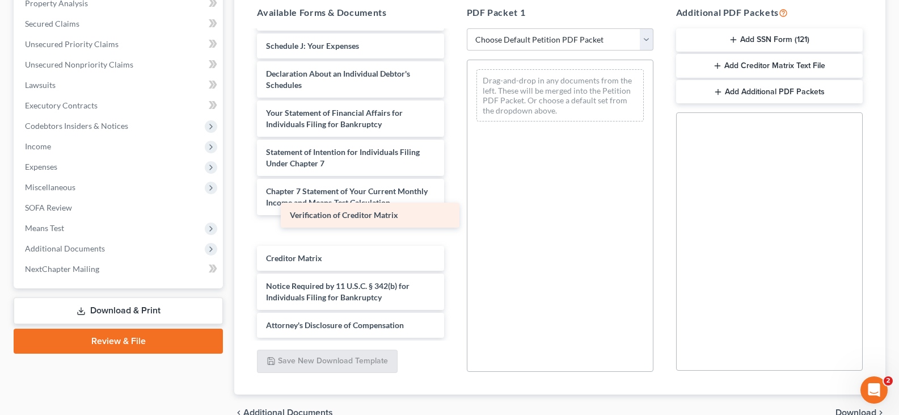
scroll to position [305, 0]
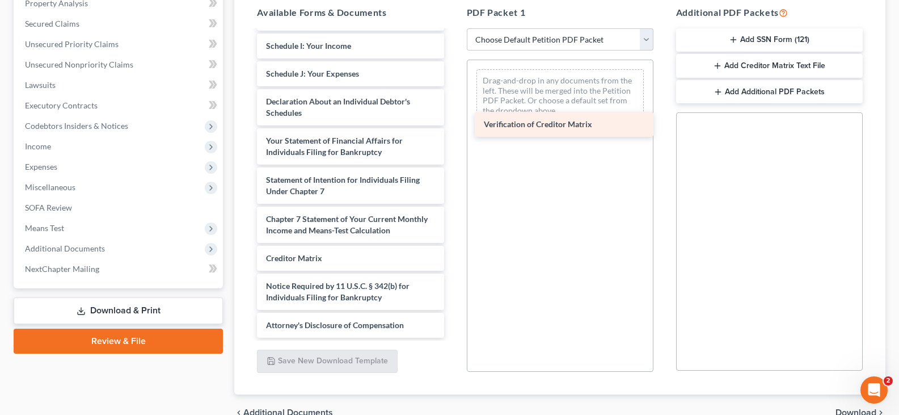
drag, startPoint x: 369, startPoint y: 260, endPoint x: 587, endPoint y: 126, distance: 255.7
click at [453, 126] on div "Verification of Creditor Matrix Credit Counseling Course (Debtor) Voluntary Pet…" at bounding box center [350, 38] width 205 height 600
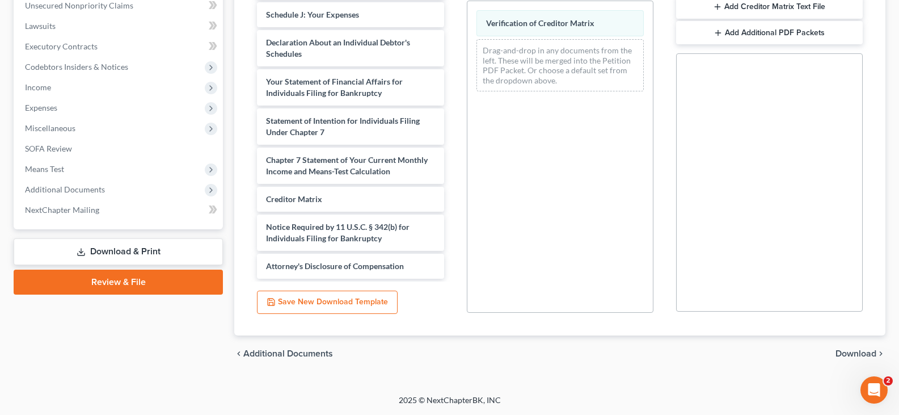
click at [849, 352] on span "Download" at bounding box center [856, 353] width 41 height 9
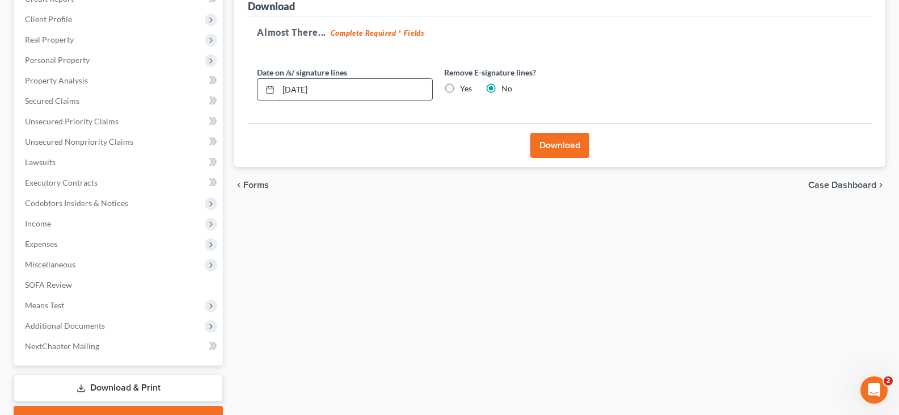
scroll to position [95, 0]
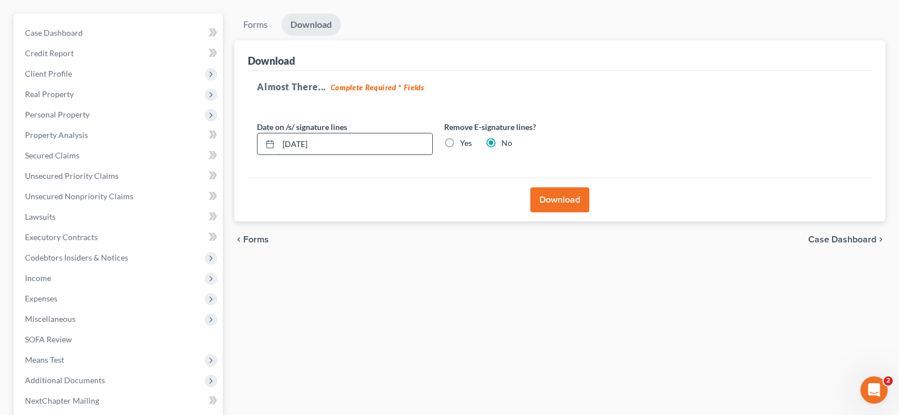
click at [324, 144] on input "[DATE]" at bounding box center [356, 144] width 154 height 22
type input "[DATE]"
click at [550, 202] on button "Download" at bounding box center [559, 199] width 59 height 25
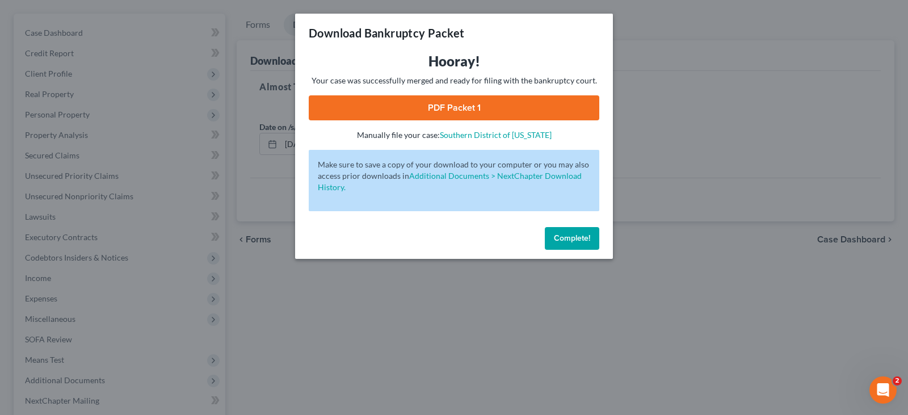
click at [454, 103] on link "PDF Packet 1" at bounding box center [454, 107] width 290 height 25
click at [565, 239] on span "Complete!" at bounding box center [572, 238] width 36 height 10
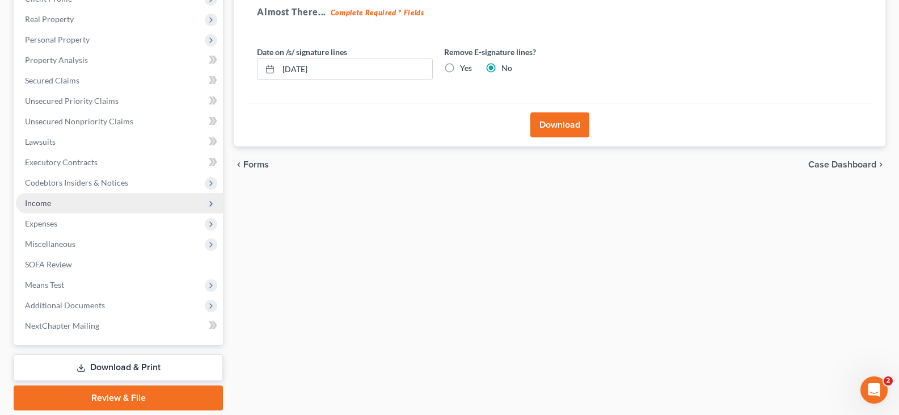
scroll to position [209, 0]
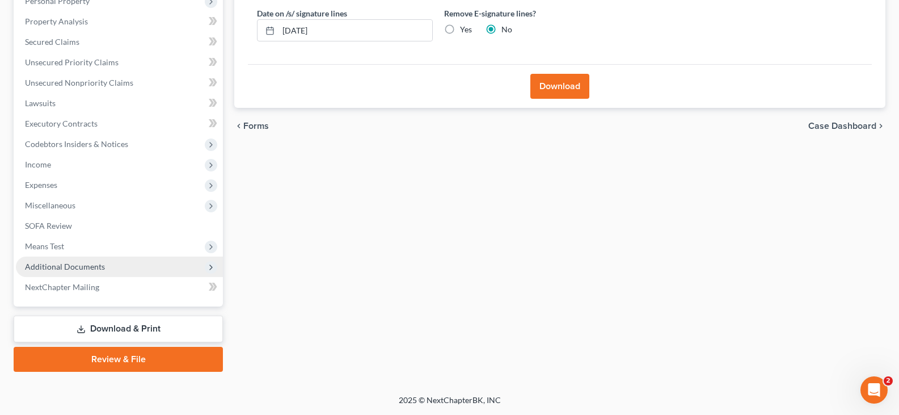
click at [82, 268] on span "Additional Documents" at bounding box center [65, 267] width 80 height 10
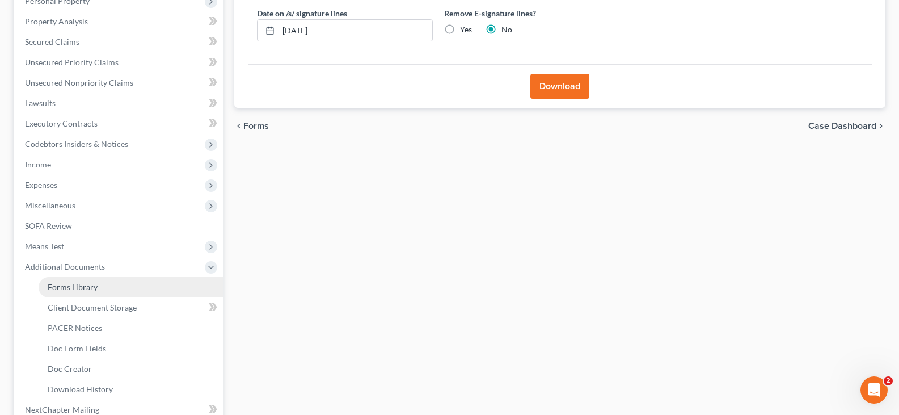
click at [86, 286] on span "Forms Library" at bounding box center [73, 287] width 50 height 10
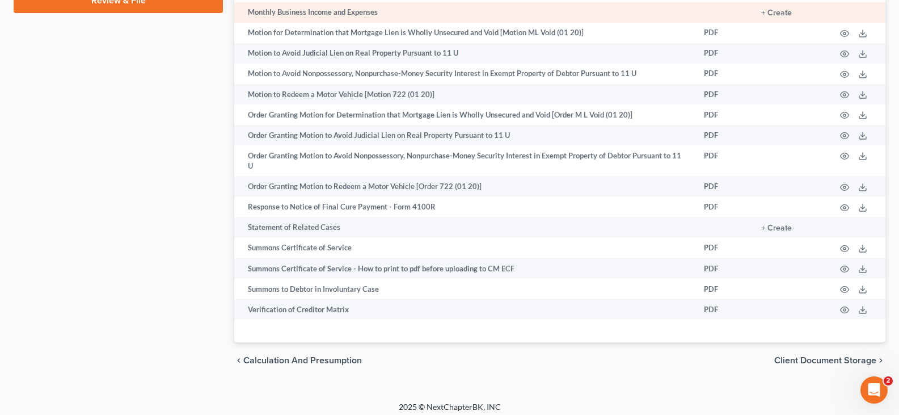
scroll to position [707, 0]
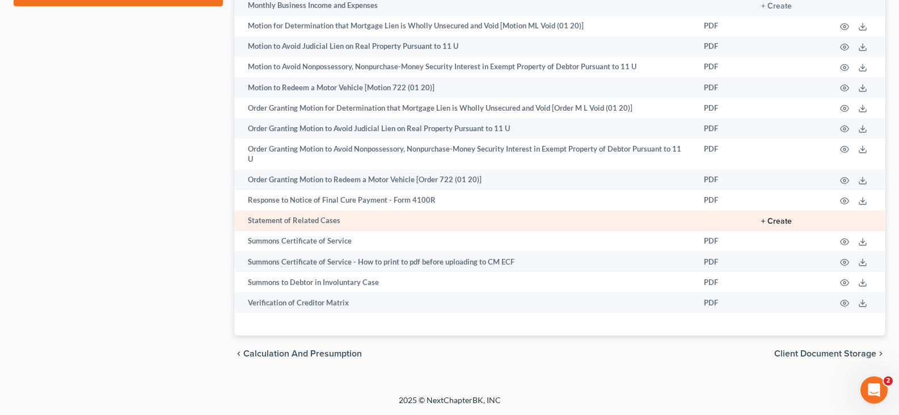
click at [783, 221] on button "+ Create" at bounding box center [776, 221] width 31 height 8
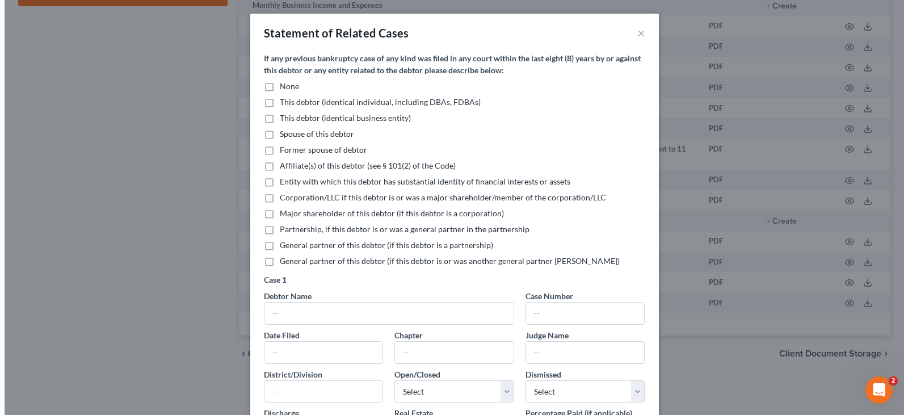
scroll to position [686, 0]
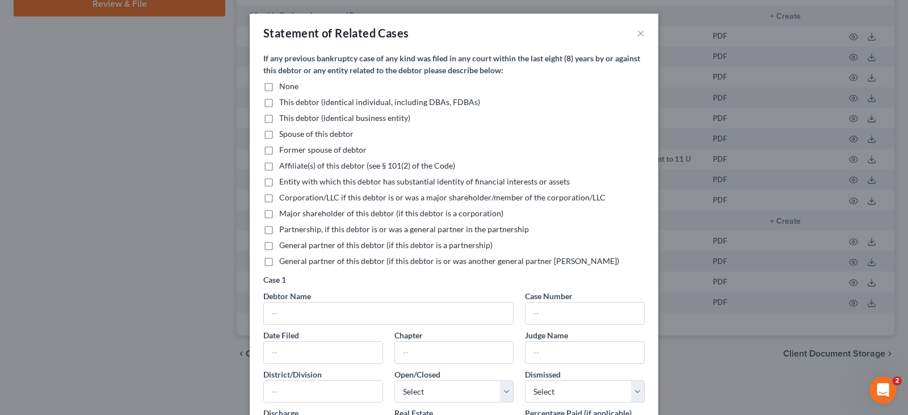
click at [279, 86] on label "None" at bounding box center [288, 86] width 19 height 11
click at [284, 86] on input "None" at bounding box center [287, 84] width 7 height 7
checkbox input "true"
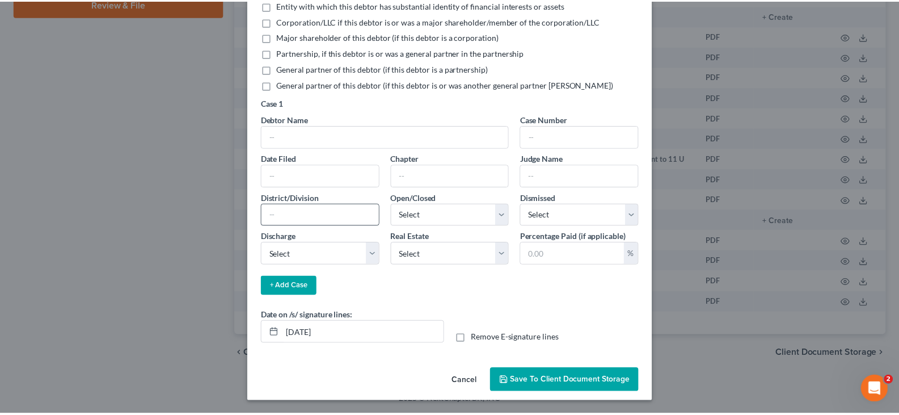
scroll to position [177, 0]
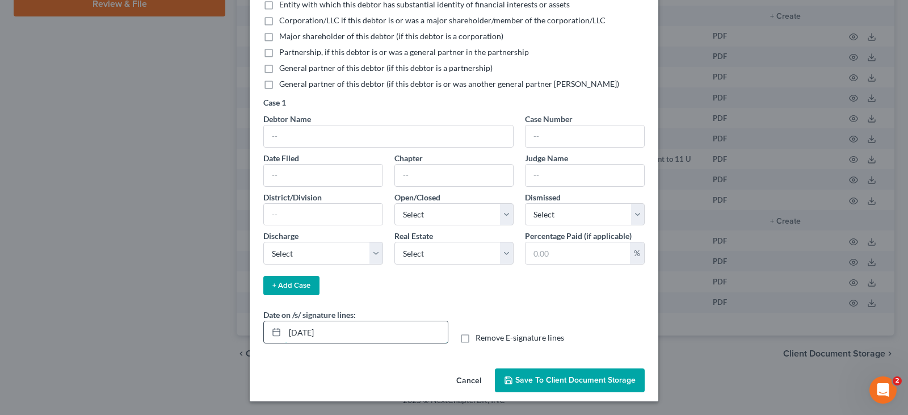
click at [328, 332] on input "[DATE]" at bounding box center [366, 332] width 163 height 22
type input "[DATE]"
click at [515, 381] on span "Save to Client Document Storage" at bounding box center [575, 380] width 120 height 10
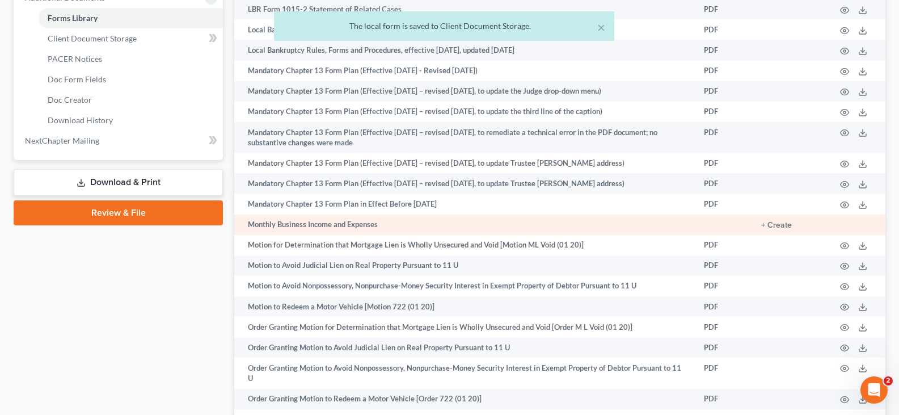
scroll to position [459, 0]
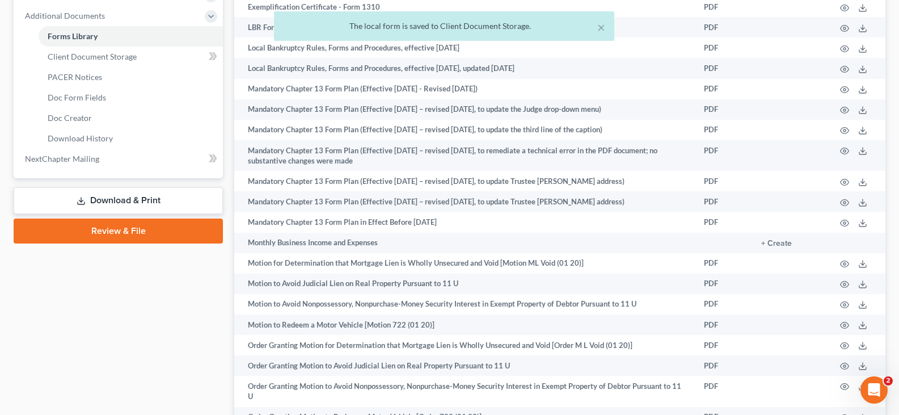
click at [159, 199] on link "Download & Print" at bounding box center [118, 200] width 209 height 27
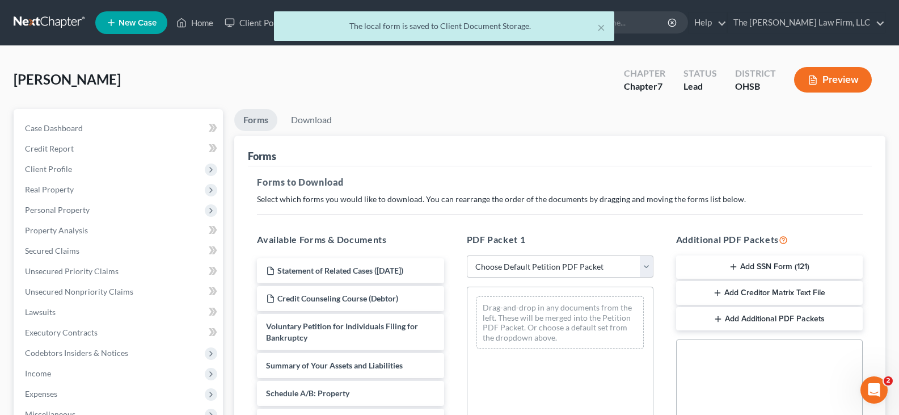
click at [737, 267] on icon "button" at bounding box center [733, 266] width 9 height 9
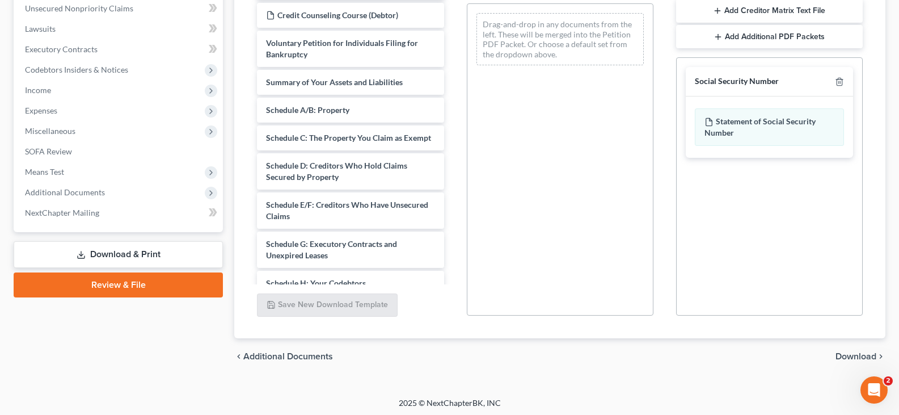
scroll to position [284, 0]
click at [854, 355] on span "Download" at bounding box center [856, 355] width 41 height 9
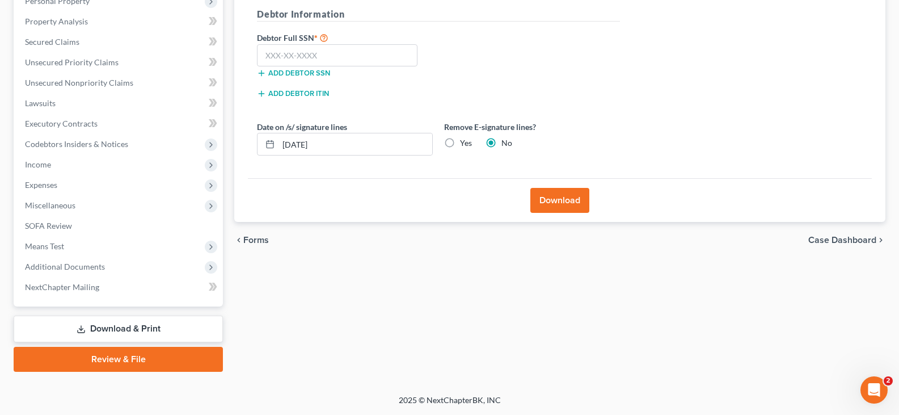
scroll to position [209, 0]
click at [268, 55] on input "text" at bounding box center [337, 55] width 161 height 23
type input "160-46-2941"
click at [324, 144] on input "[DATE]" at bounding box center [356, 144] width 154 height 22
type input "[DATE]"
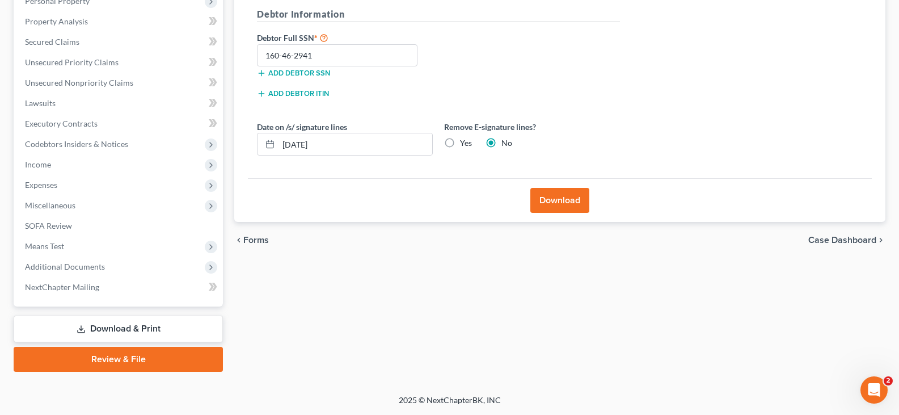
click at [558, 203] on button "Download" at bounding box center [559, 200] width 59 height 25
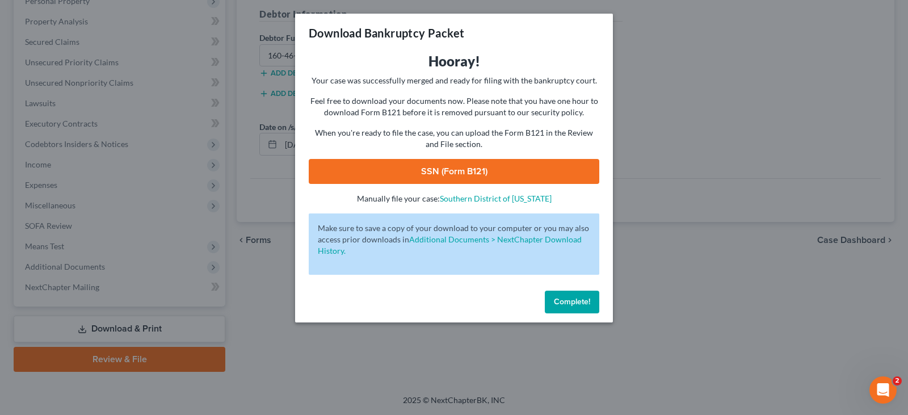
click at [464, 168] on link "SSN (Form B121)" at bounding box center [454, 171] width 290 height 25
click at [565, 300] on span "Complete!" at bounding box center [572, 302] width 36 height 10
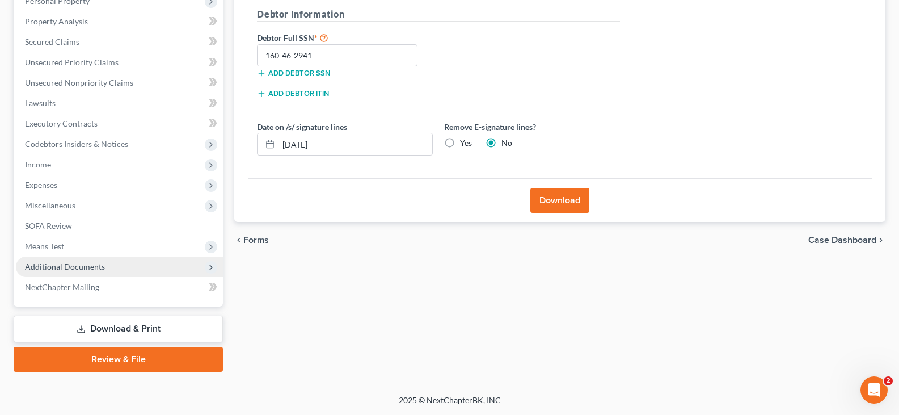
click at [87, 269] on span "Additional Documents" at bounding box center [65, 267] width 80 height 10
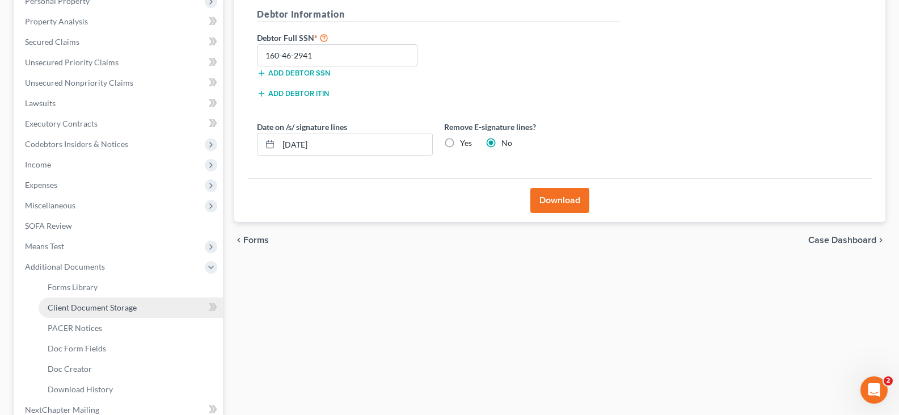
click at [100, 306] on span "Client Document Storage" at bounding box center [92, 307] width 89 height 10
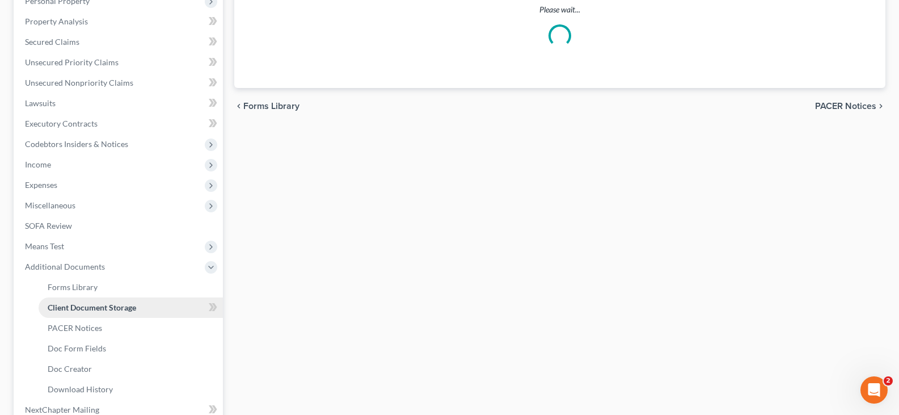
select select "7"
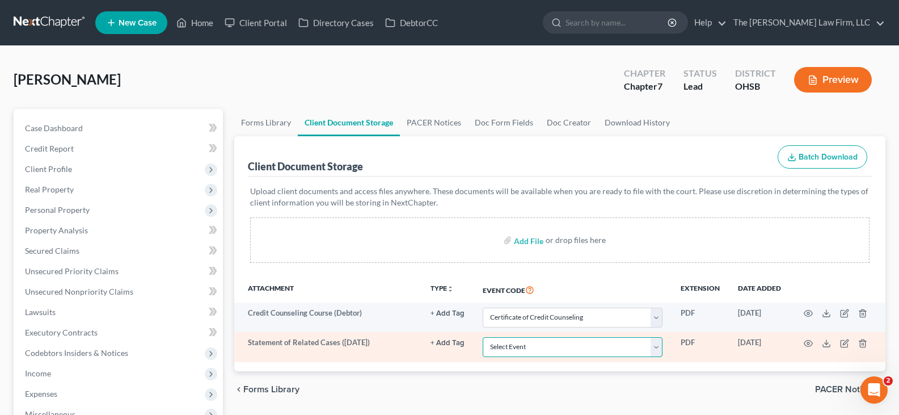
click at [658, 347] on select "Select Event 20 Largest Unsecured Creditors Amended Document Amended List of Cr…" at bounding box center [573, 347] width 180 height 20
select select "52"
click at [483, 337] on select "Select Event 20 Largest Unsecured Creditors Amended Document Amended List of Cr…" at bounding box center [573, 347] width 180 height 20
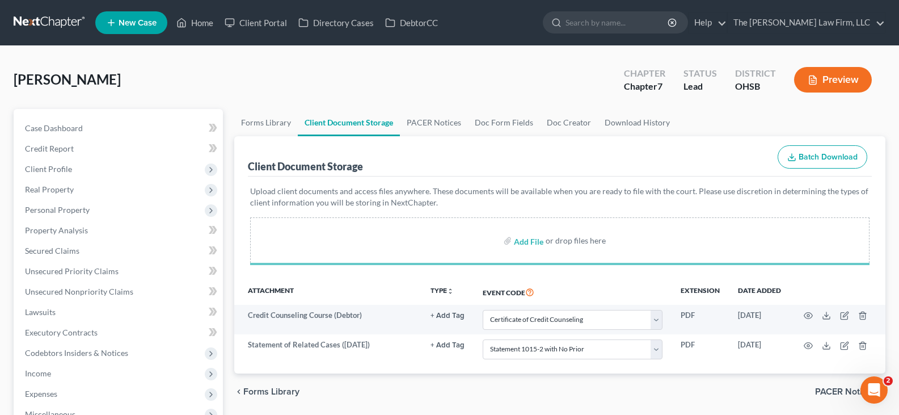
select select "7"
select select "52"
select select "7"
select select "52"
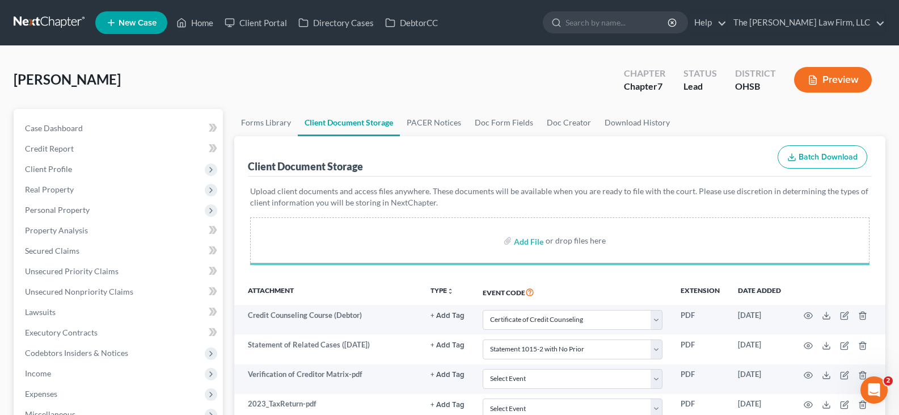
select select "7"
select select "52"
select select "7"
select select "52"
select select "7"
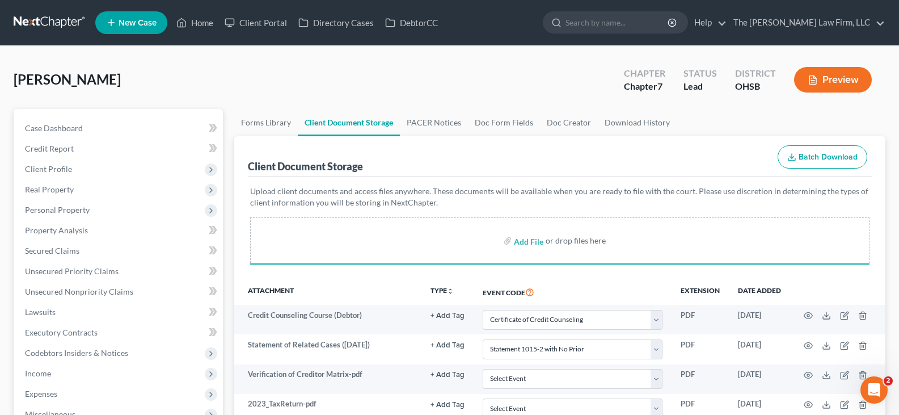
select select "52"
select select "7"
select select "52"
select select "7"
select select "52"
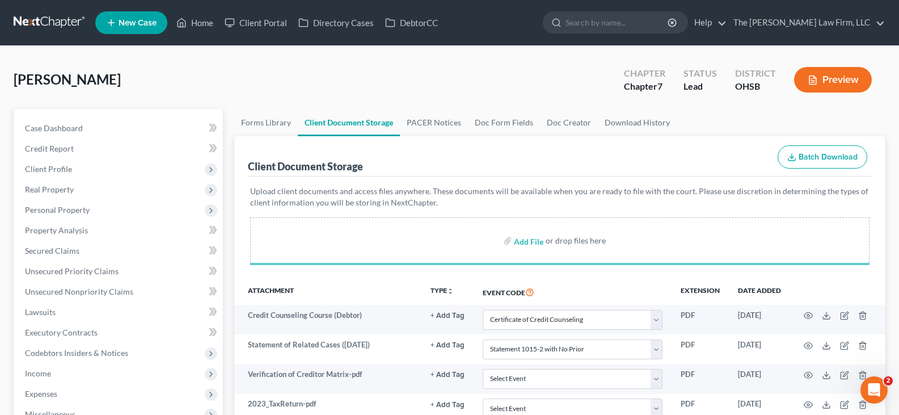
select select "7"
select select "52"
select select "7"
select select "52"
select select "7"
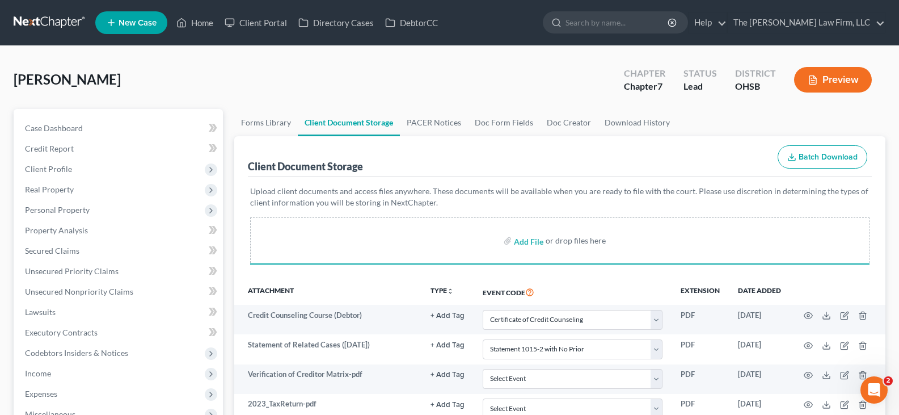
select select "52"
select select "7"
select select "52"
select select "7"
select select "52"
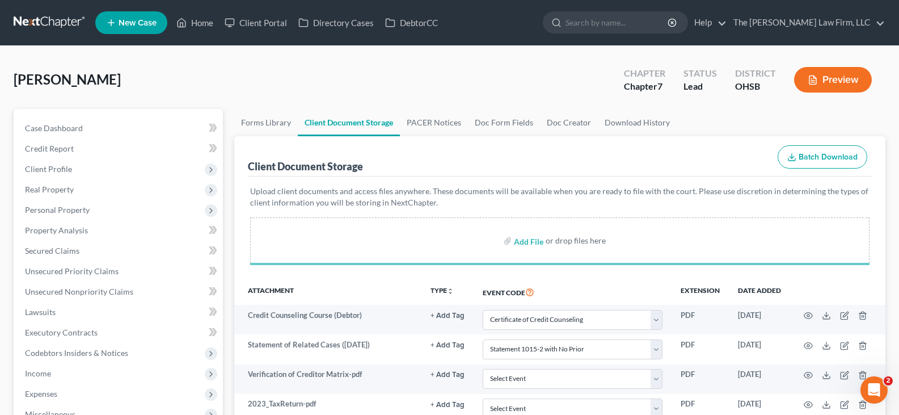
select select "7"
select select "52"
select select "7"
select select "52"
select select "7"
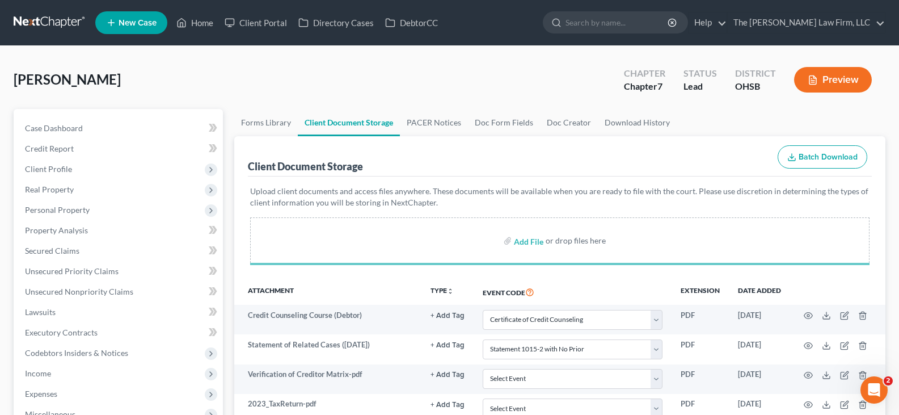
select select "52"
select select "7"
select select "52"
select select "7"
select select "52"
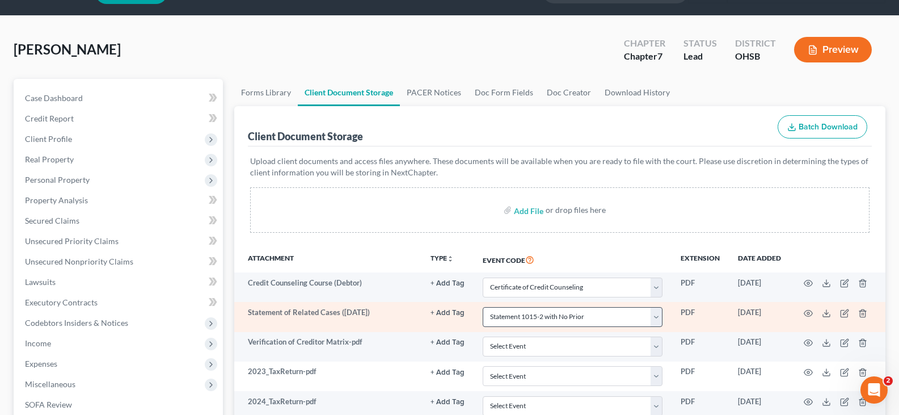
scroll to position [57, 0]
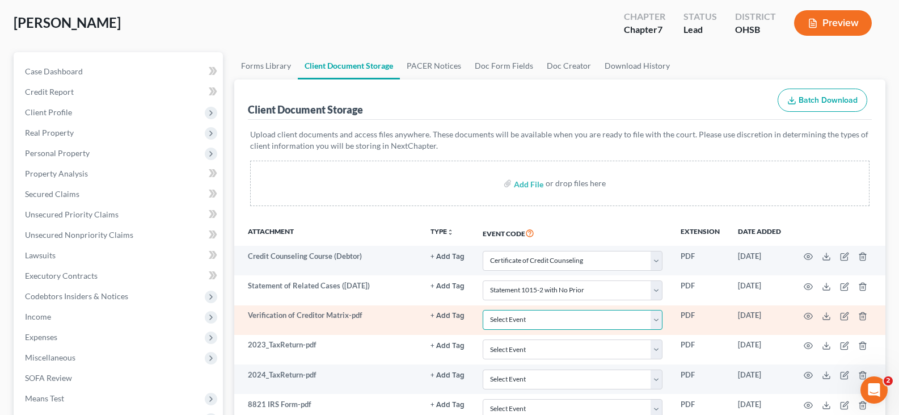
click at [657, 323] on select "Select Event 20 Largest Unsecured Creditors Amended Document Amended List of Cr…" at bounding box center [573, 320] width 180 height 20
select select "61"
click at [483, 310] on select "Select Event 20 Largest Unsecured Creditors Amended Document Amended List of Cr…" at bounding box center [573, 320] width 180 height 20
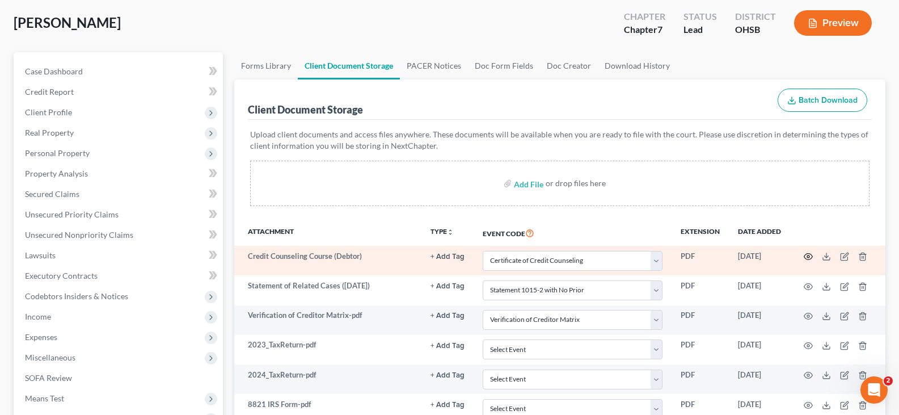
click at [809, 256] on circle "button" at bounding box center [808, 256] width 2 height 2
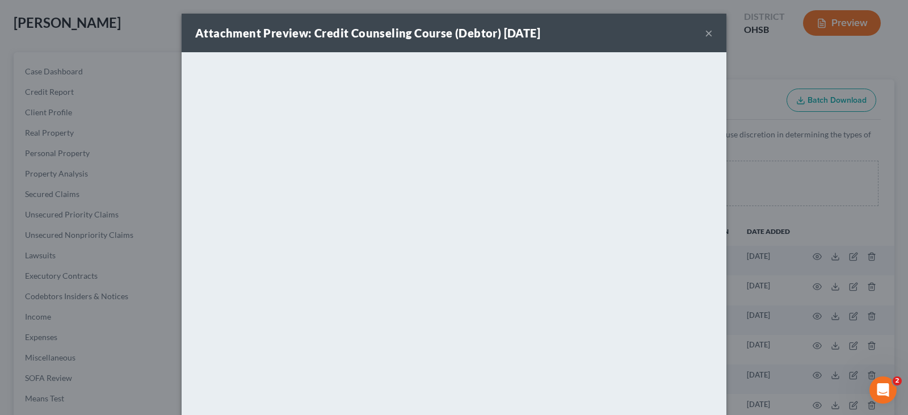
click at [705, 33] on button "×" at bounding box center [709, 33] width 8 height 14
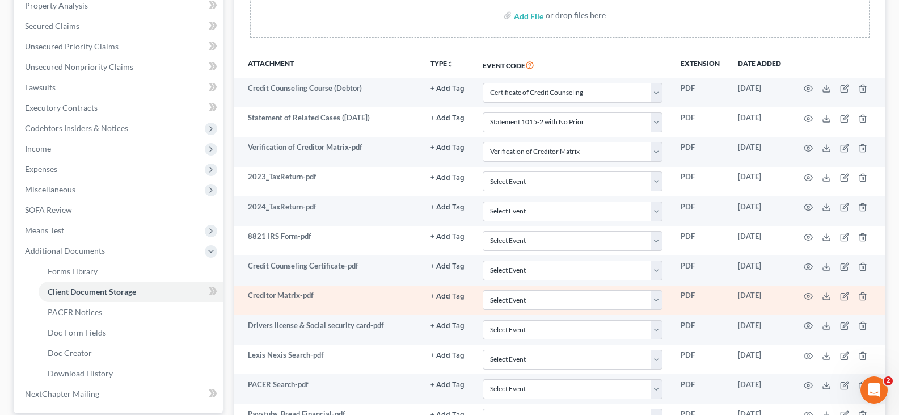
scroll to position [227, 0]
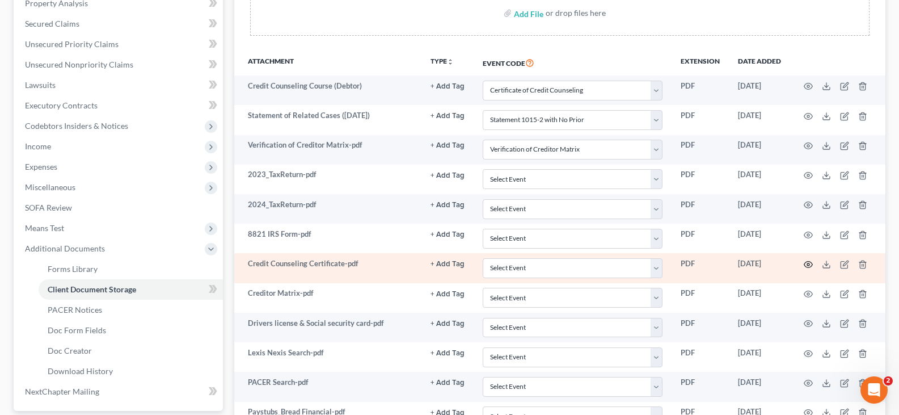
click at [809, 264] on icon "button" at bounding box center [808, 264] width 9 height 9
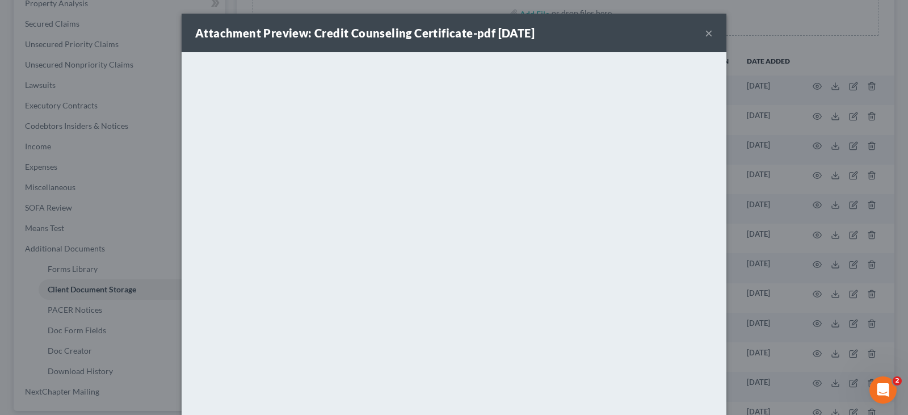
click at [705, 35] on button "×" at bounding box center [709, 33] width 8 height 14
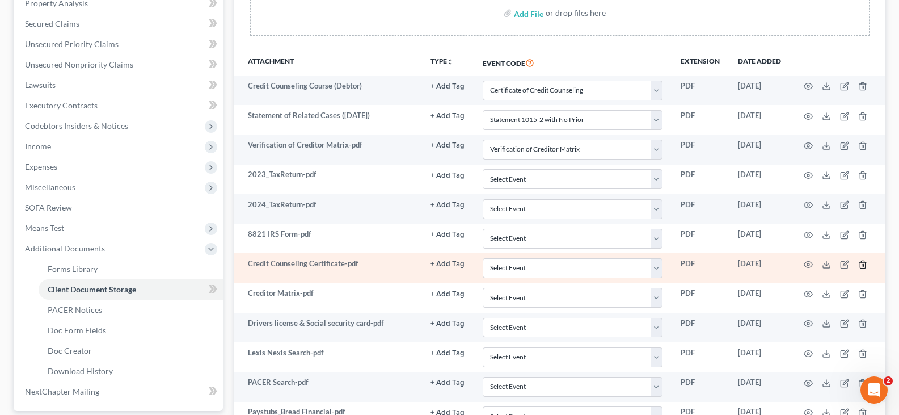
click at [863, 264] on icon "button" at bounding box center [862, 264] width 9 height 9
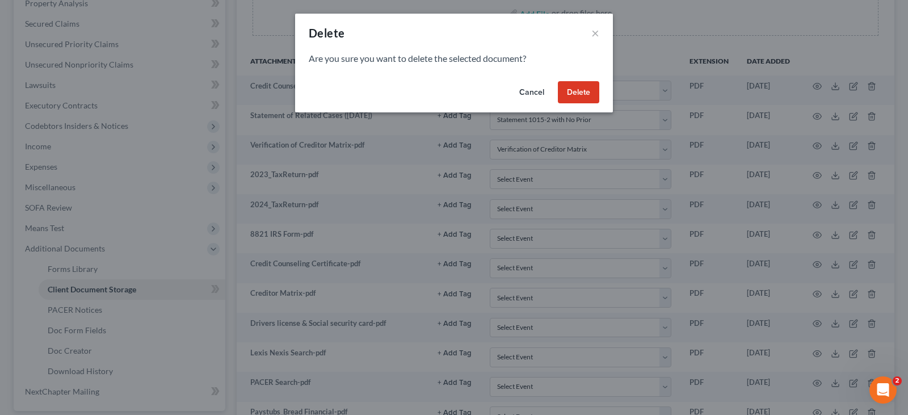
click at [575, 90] on button "Delete" at bounding box center [578, 92] width 41 height 23
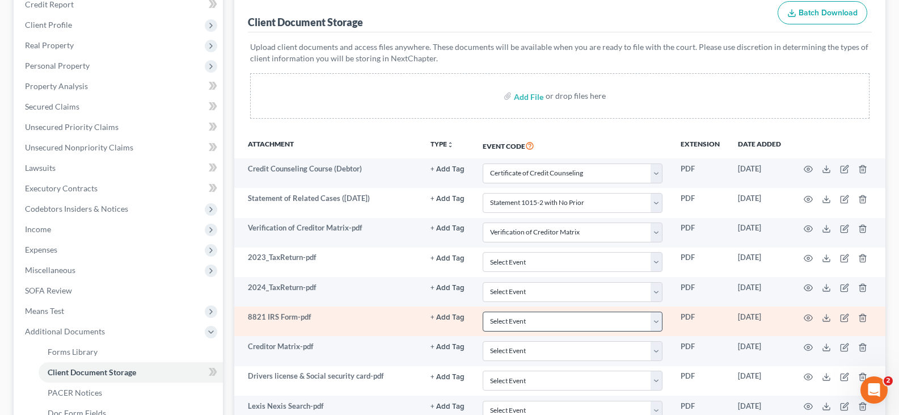
scroll to position [57, 0]
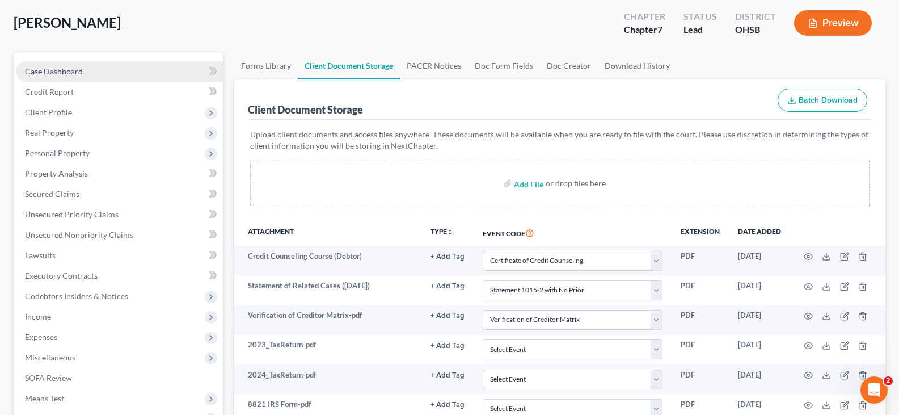
click at [73, 71] on span "Case Dashboard" at bounding box center [54, 71] width 58 height 10
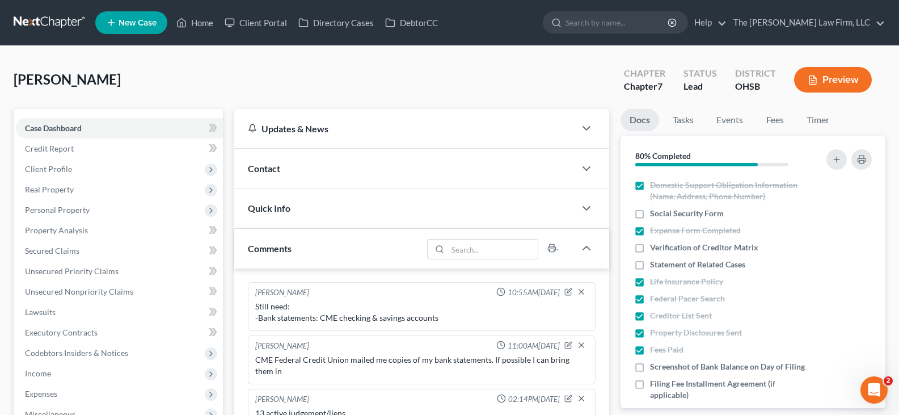
scroll to position [397, 0]
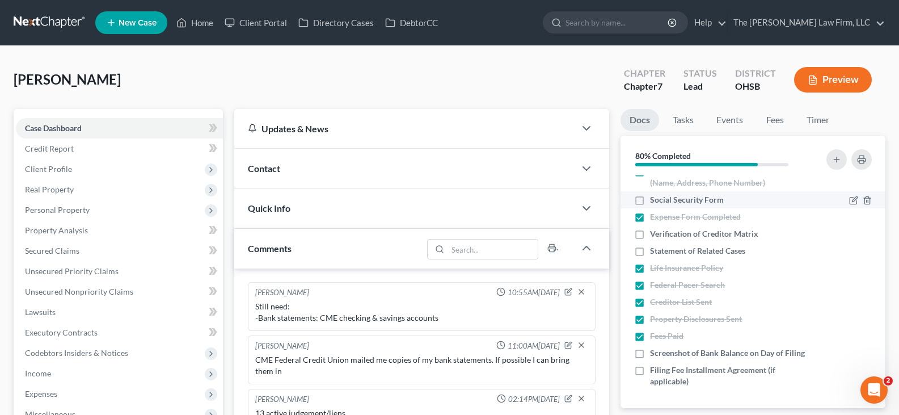
click at [650, 194] on label "Social Security Form" at bounding box center [687, 199] width 74 height 11
click at [655, 194] on input "Social Security Form" at bounding box center [658, 197] width 7 height 7
checkbox input "true"
click at [650, 228] on label "Verification of Creditor Matrix" at bounding box center [704, 233] width 108 height 11
click at [655, 228] on input "Verification of Creditor Matrix" at bounding box center [658, 231] width 7 height 7
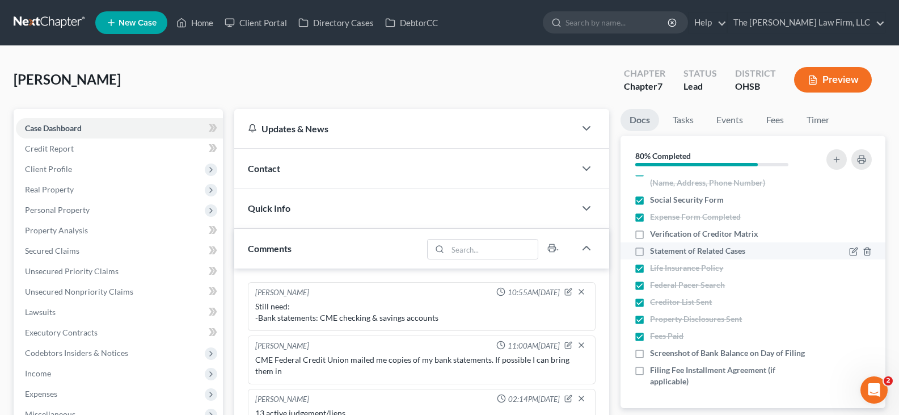
checkbox input "true"
click at [650, 245] on label "Statement of Related Cases" at bounding box center [697, 250] width 95 height 11
click at [655, 245] on input "Statement of Related Cases" at bounding box center [658, 248] width 7 height 7
checkbox input "true"
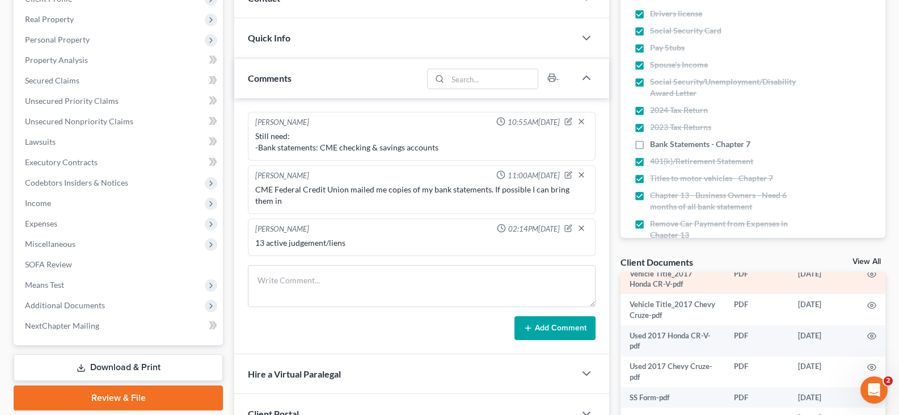
scroll to position [57, 0]
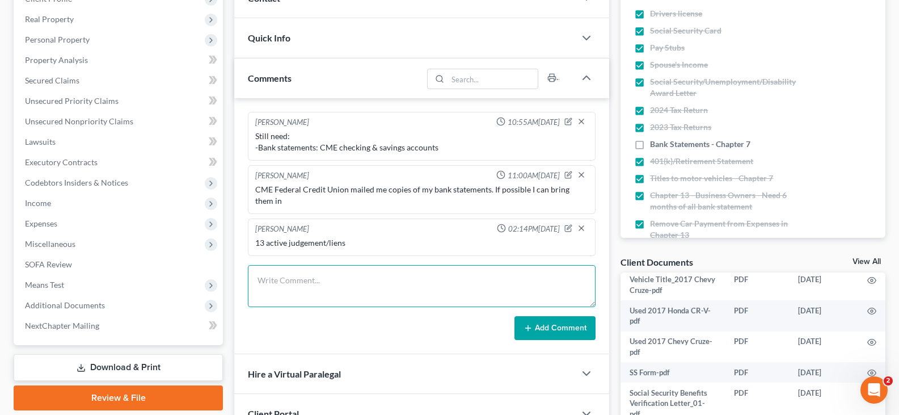
click at [403, 281] on textarea at bounding box center [422, 286] width 348 height 42
type textarea "last paystub from Bread Financial was 9-5"
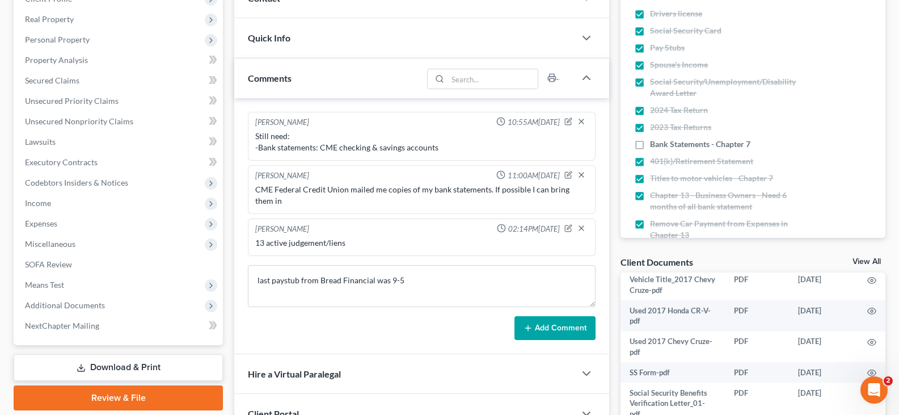
click at [536, 327] on button "Add Comment" at bounding box center [554, 328] width 81 height 24
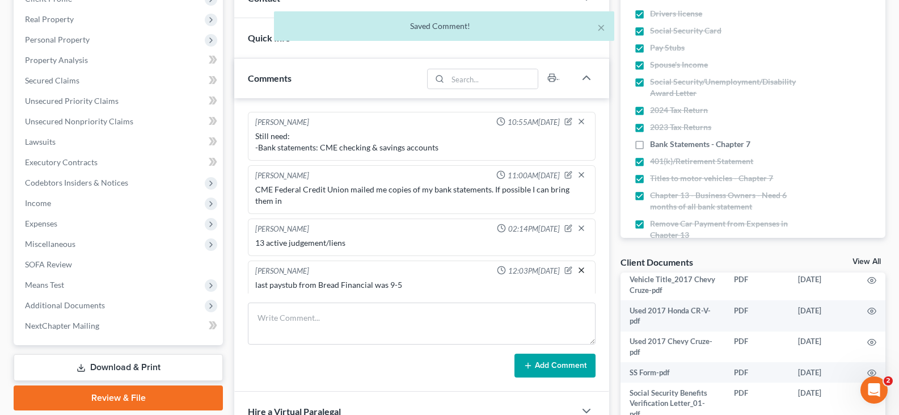
scroll to position [5, 0]
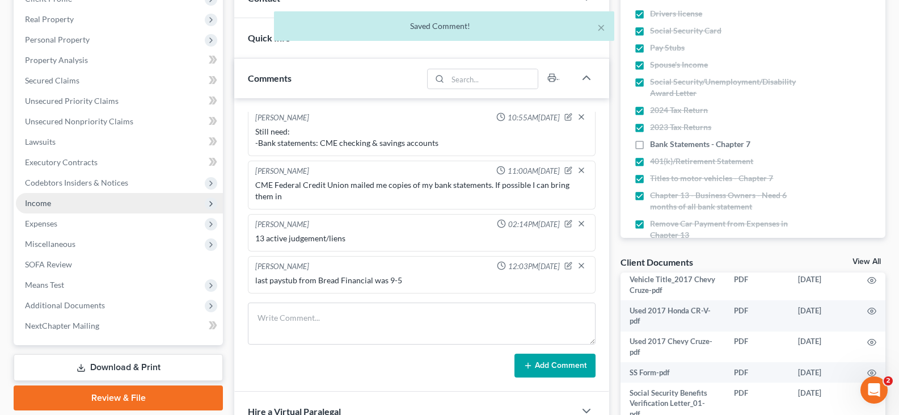
click at [41, 203] on span "Income" at bounding box center [38, 203] width 26 height 10
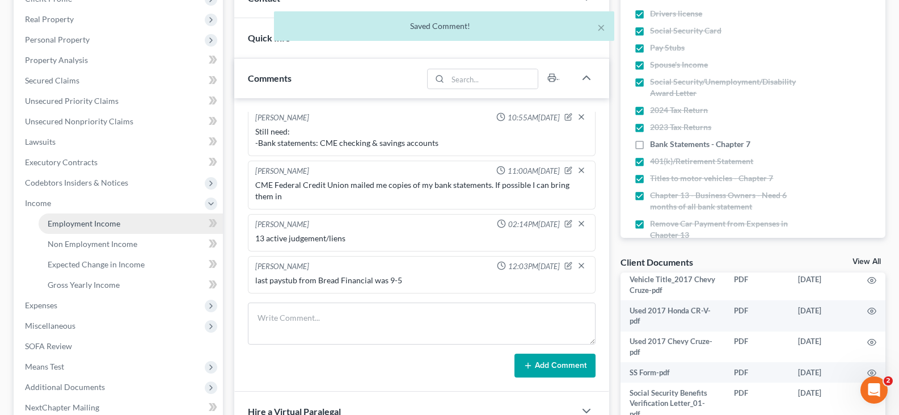
click at [81, 225] on span "Employment Income" at bounding box center [84, 223] width 73 height 10
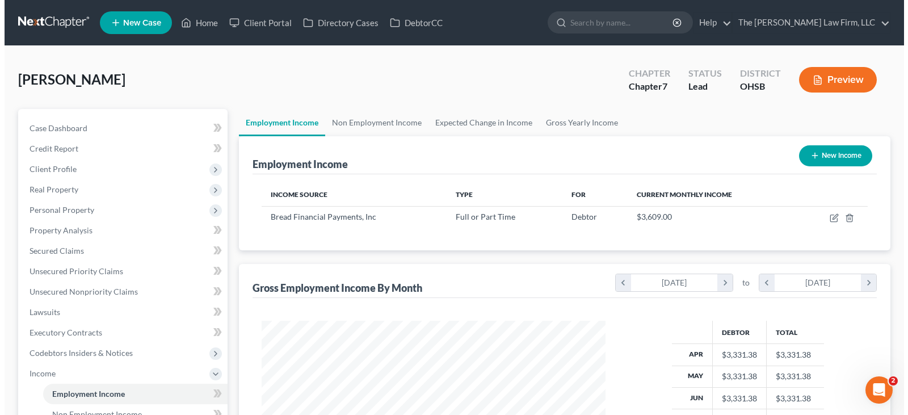
scroll to position [204, 366]
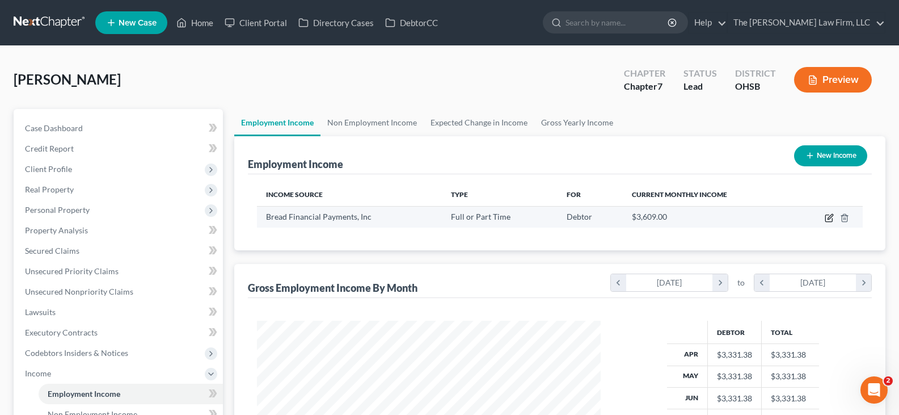
click at [829, 218] on icon "button" at bounding box center [829, 217] width 9 height 9
select select "0"
select select "36"
select select "2"
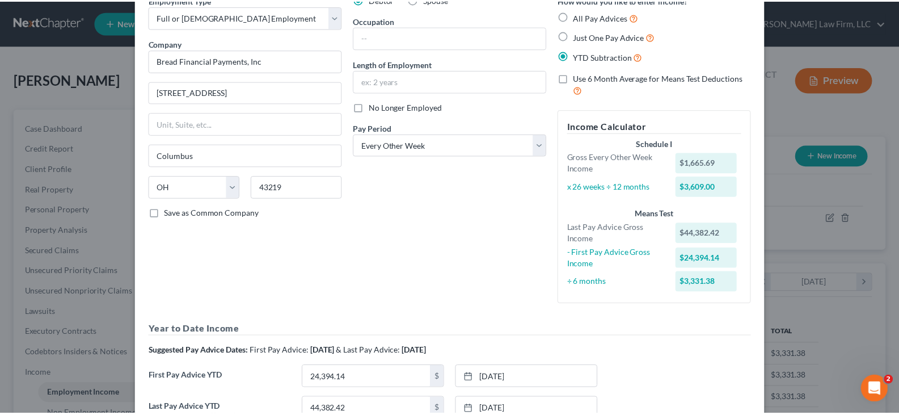
scroll to position [0, 0]
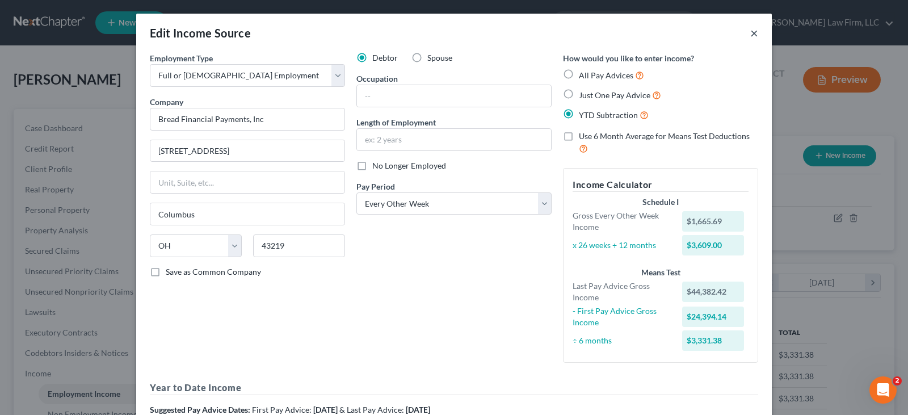
click at [751, 33] on button "×" at bounding box center [754, 33] width 8 height 14
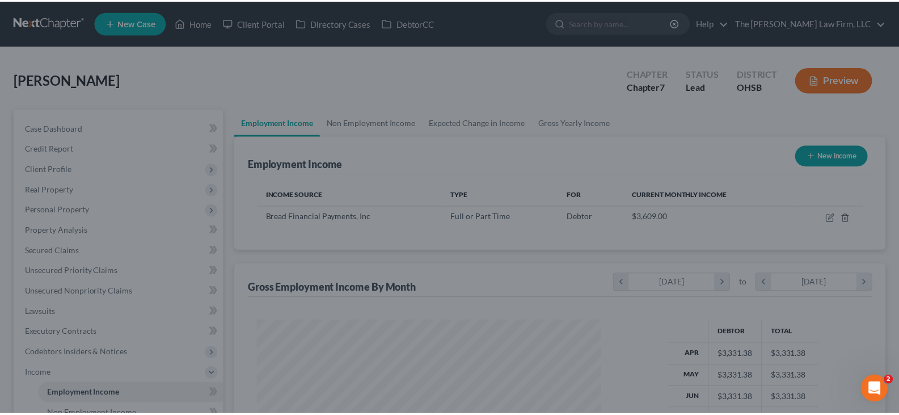
scroll to position [567042, 566879]
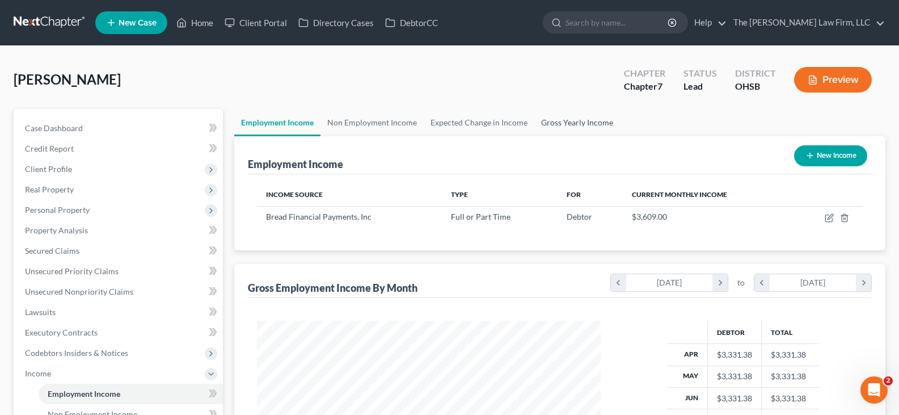
click at [584, 123] on link "Gross Yearly Income" at bounding box center [577, 122] width 86 height 27
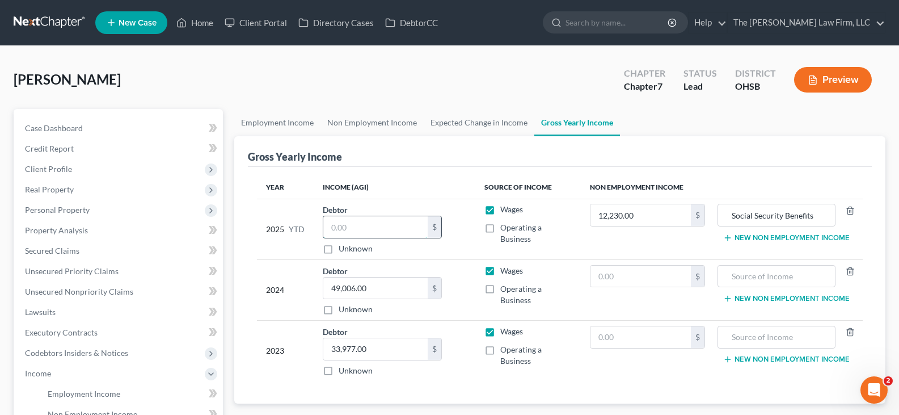
click at [352, 231] on input "text" at bounding box center [375, 227] width 104 height 22
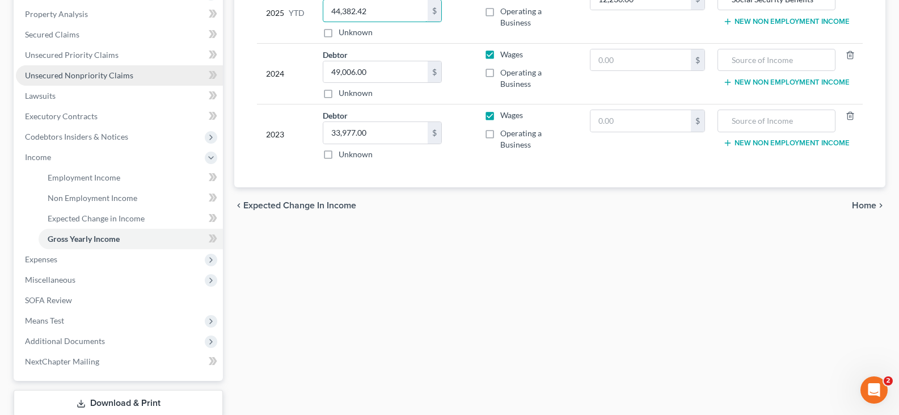
scroll to position [227, 0]
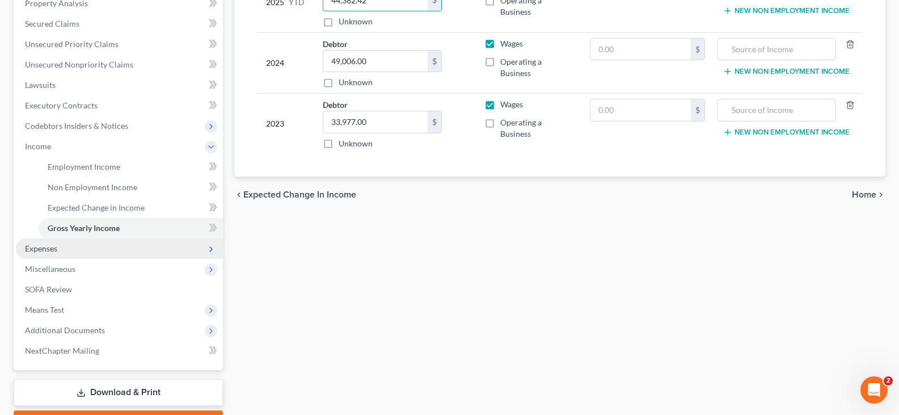
type input "44,382.42"
click at [43, 251] on span "Expenses" at bounding box center [41, 248] width 32 height 10
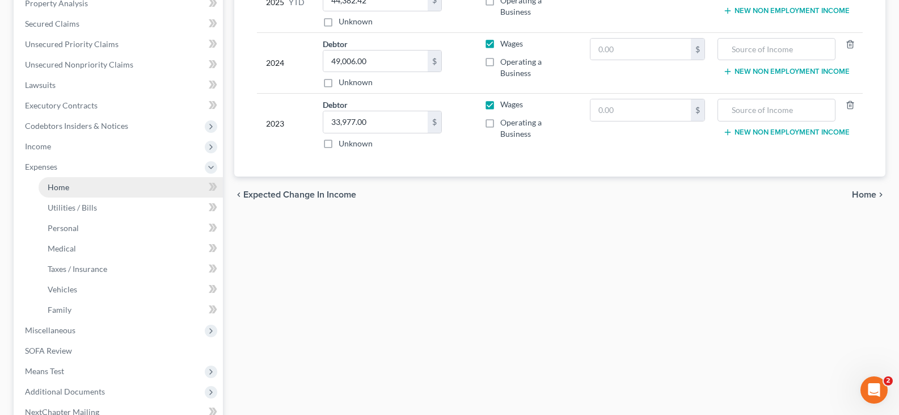
click at [64, 189] on span "Home" at bounding box center [59, 187] width 22 height 10
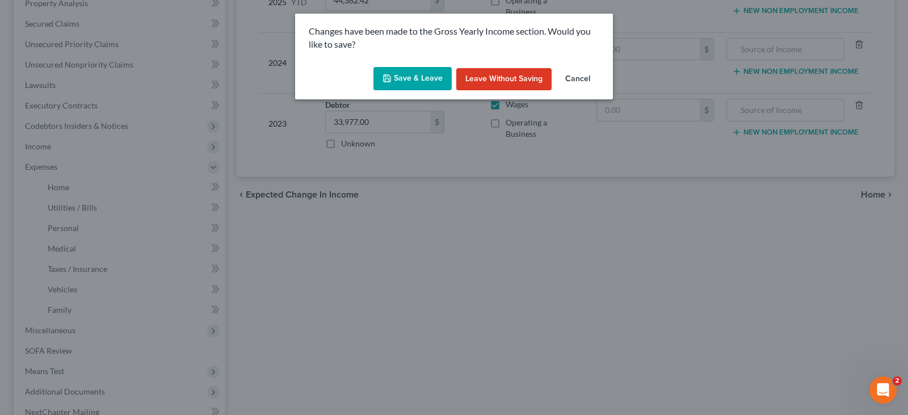
click at [398, 79] on button "Save & Leave" at bounding box center [412, 79] width 78 height 24
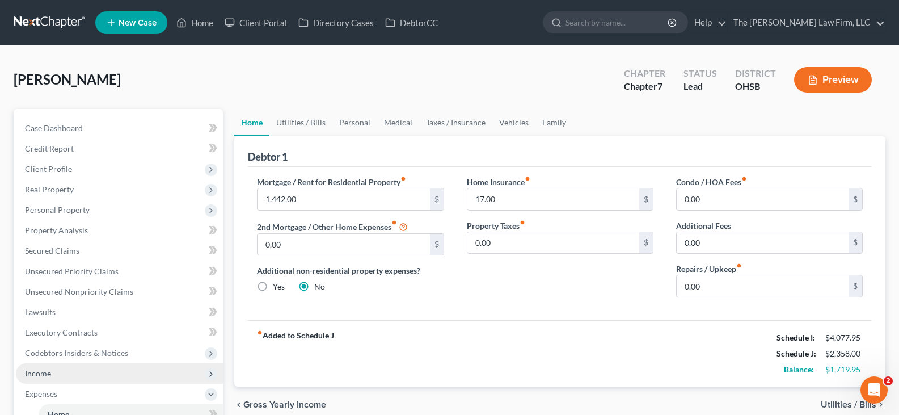
click at [33, 377] on span "Income" at bounding box center [38, 373] width 26 height 10
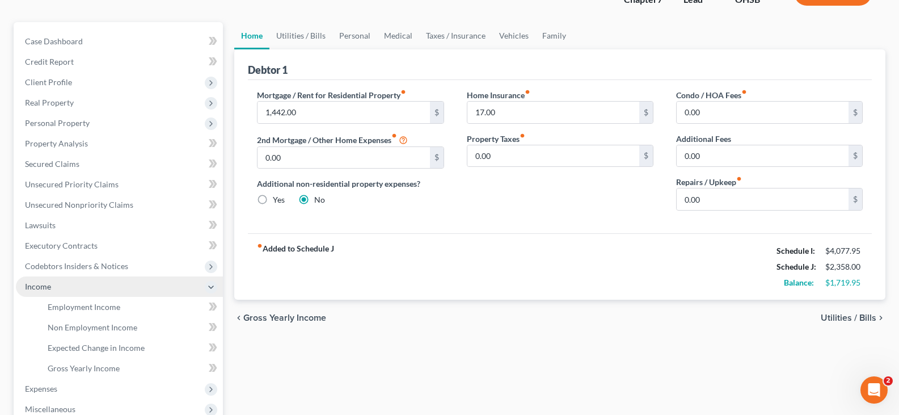
scroll to position [113, 0]
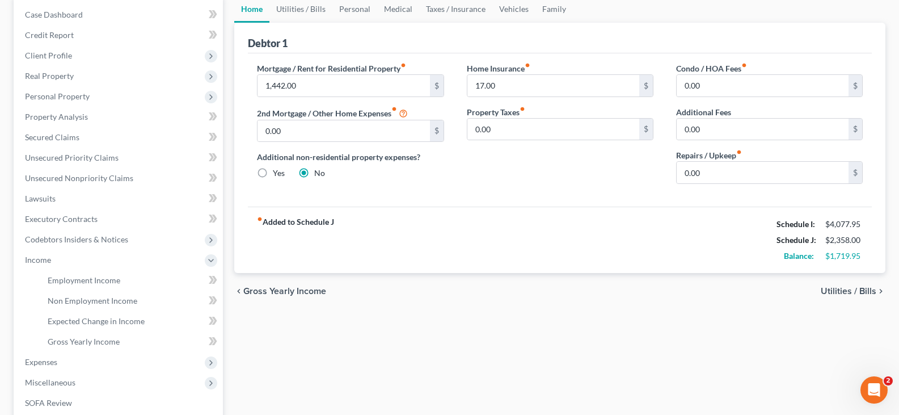
click at [341, 353] on div "Home Utilities / Bills Personal Medical Taxes / Insurance Vehicles Family Debto…" at bounding box center [560, 271] width 663 height 553
